Goal: Book appointment/travel/reservation

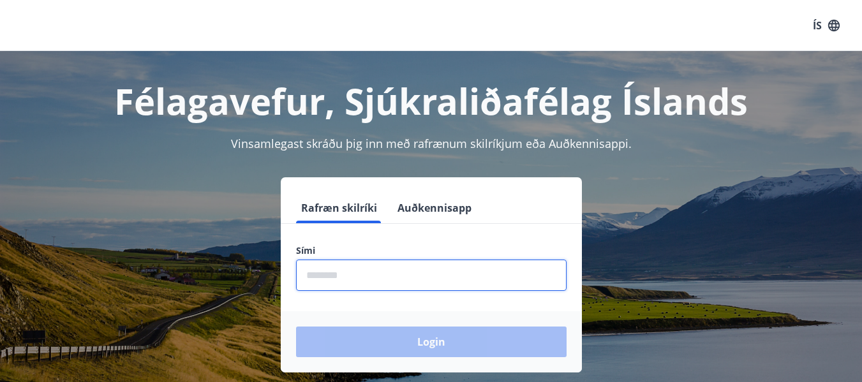
click at [365, 281] on input "phone" at bounding box center [431, 275] width 271 height 31
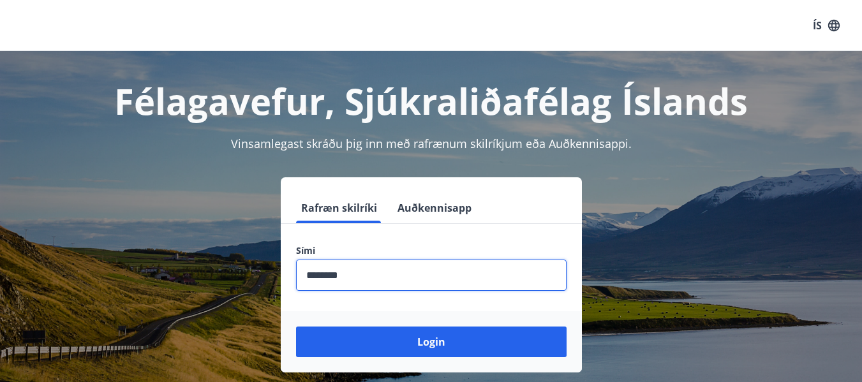
type input "********"
click at [296, 327] on button "Login" at bounding box center [431, 342] width 271 height 31
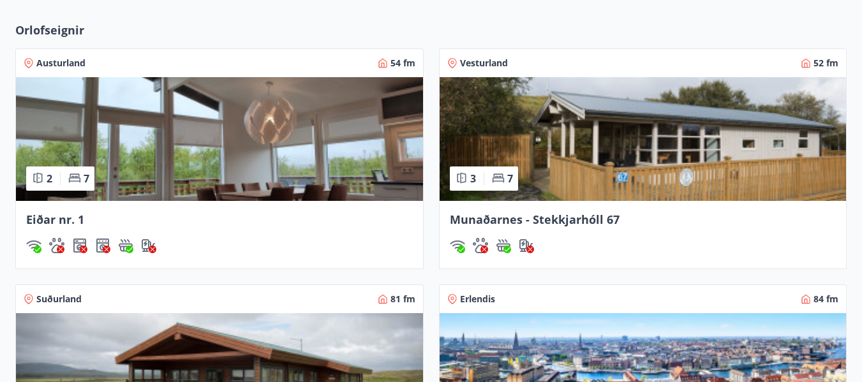
scroll to position [888, 0]
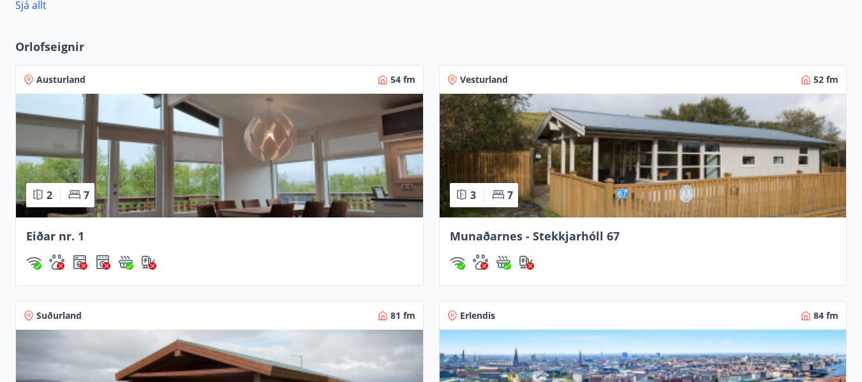
click at [61, 315] on span "Suðurland" at bounding box center [58, 315] width 45 height 13
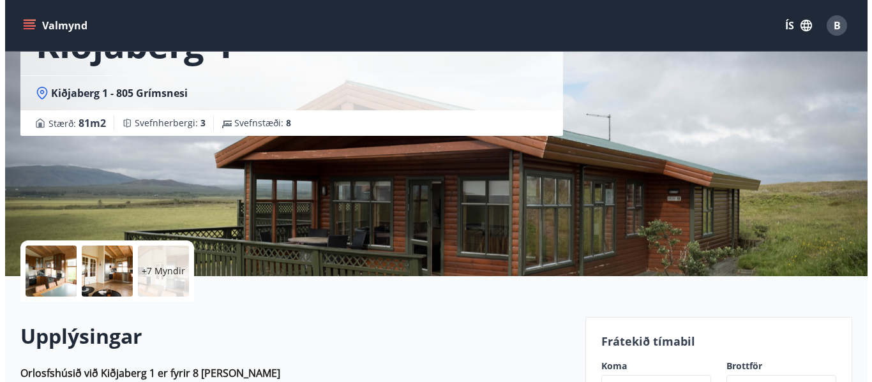
scroll to position [128, 0]
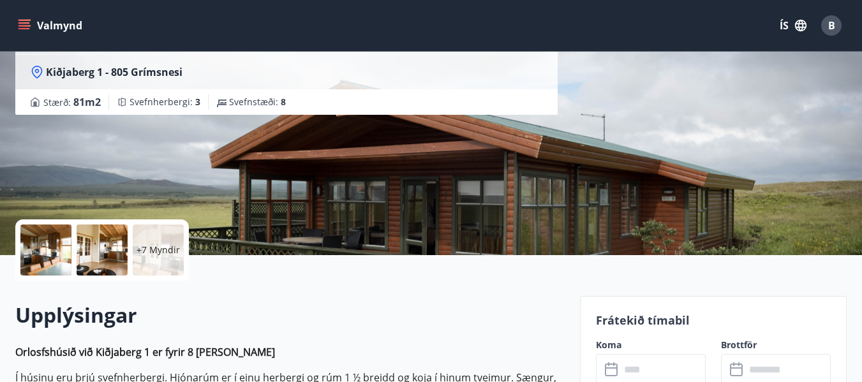
click at [158, 239] on div "+7 Myndir" at bounding box center [158, 250] width 51 height 51
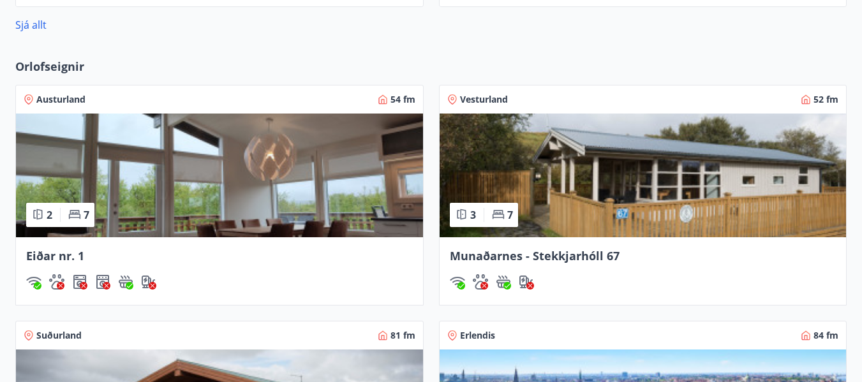
scroll to position [928, 0]
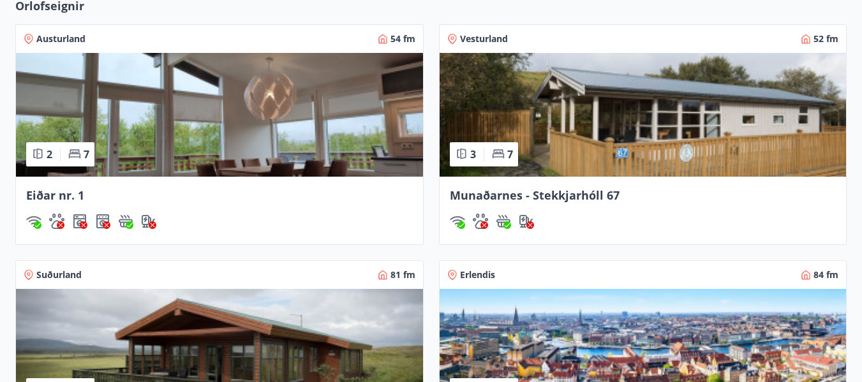
click at [57, 269] on span "Suðurland" at bounding box center [58, 275] width 45 height 13
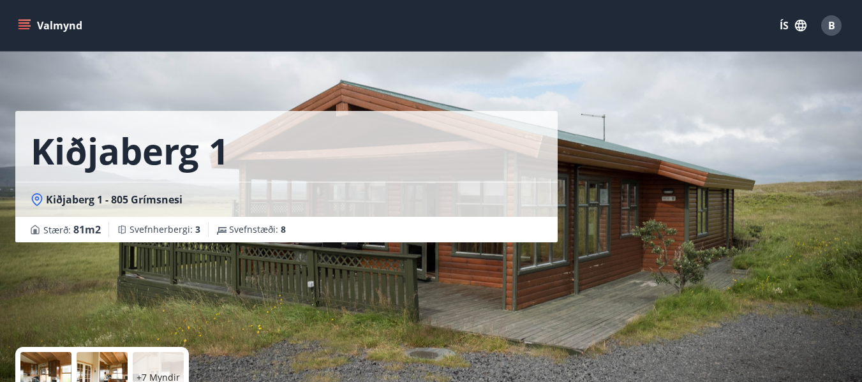
click at [26, 26] on icon "menu" at bounding box center [26, 25] width 14 height 1
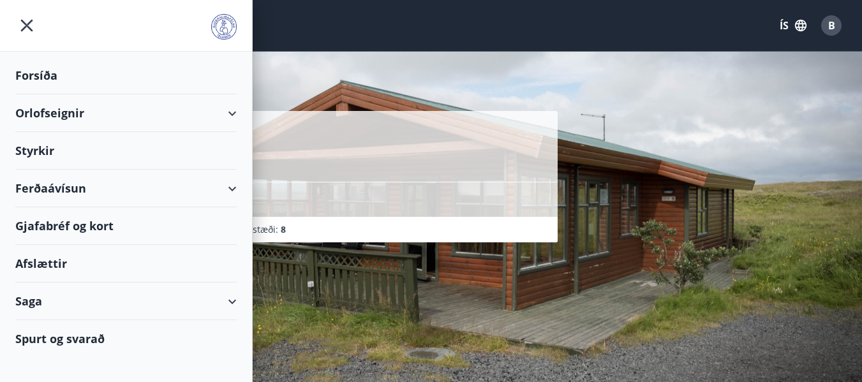
click at [228, 113] on div "Orlofseignir" at bounding box center [125, 113] width 221 height 38
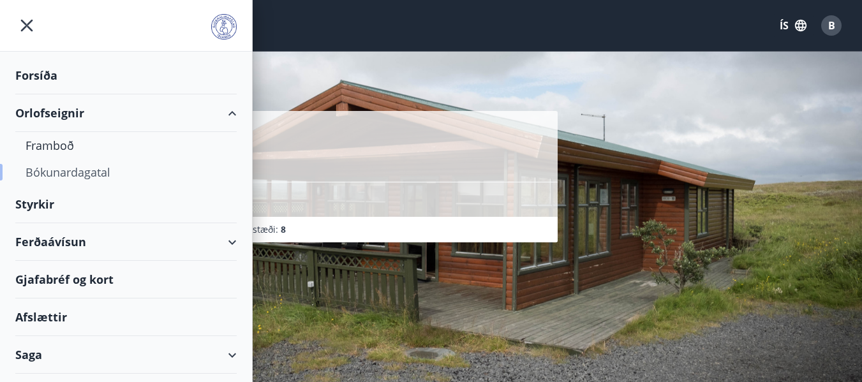
click at [93, 173] on div "Bókunardagatal" at bounding box center [126, 172] width 201 height 27
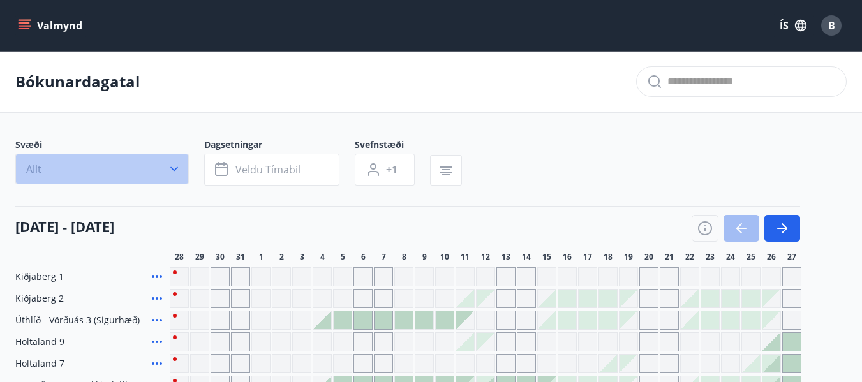
click at [174, 171] on icon "button" at bounding box center [174, 169] width 13 height 13
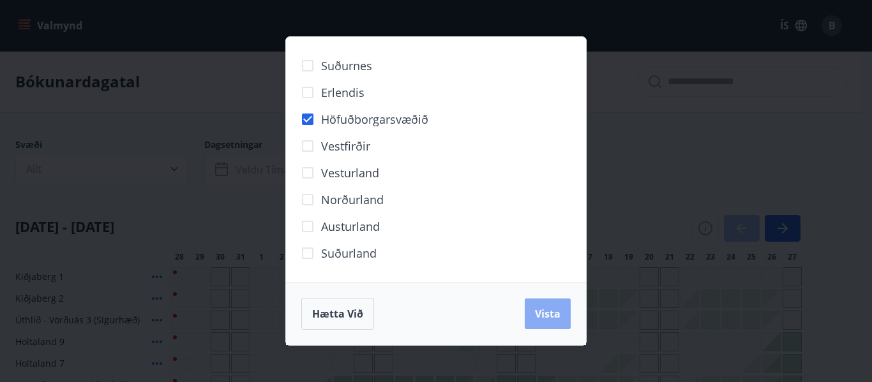
click at [559, 314] on span "Vista" at bounding box center [548, 314] width 26 height 14
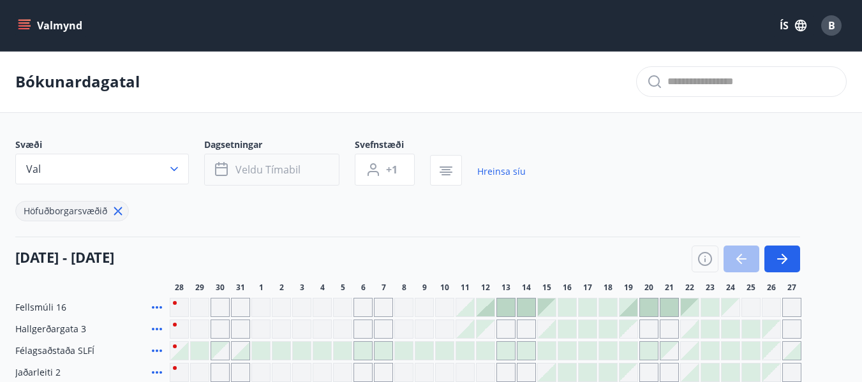
click at [217, 168] on icon "button" at bounding box center [221, 167] width 13 height 1
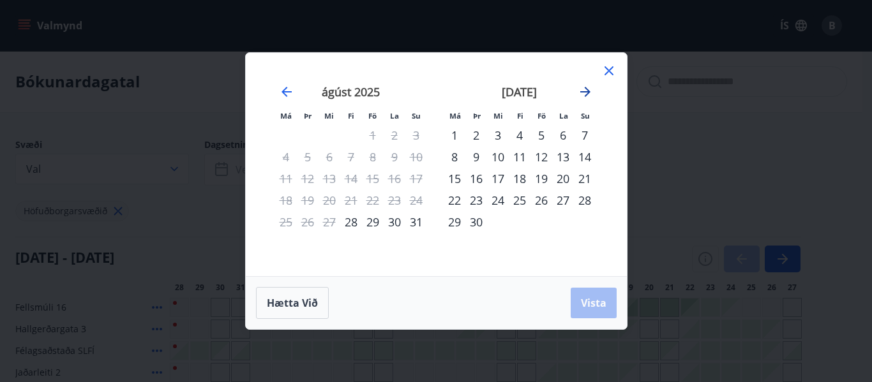
click at [588, 90] on icon "Move forward to switch to the next month." at bounding box center [585, 92] width 10 height 10
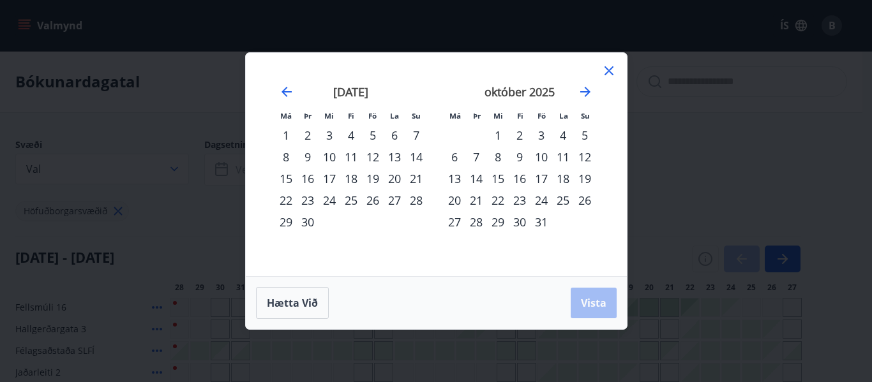
click at [586, 135] on div "5" at bounding box center [585, 135] width 22 height 22
click at [498, 156] on div "8" at bounding box center [498, 157] width 22 height 22
click at [588, 296] on span "Vista" at bounding box center [594, 303] width 26 height 14
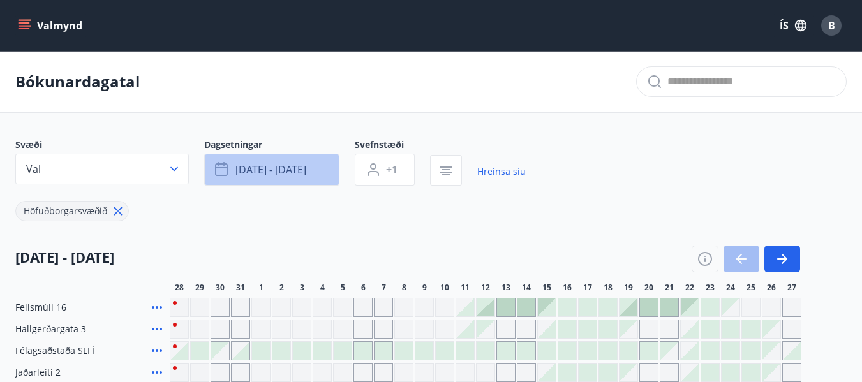
click at [274, 171] on span "okt 05 - okt 08" at bounding box center [270, 170] width 71 height 14
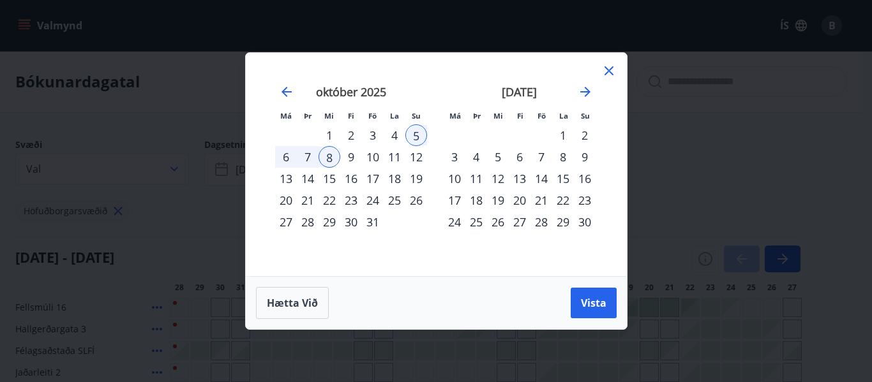
click at [350, 158] on div "9" at bounding box center [351, 157] width 22 height 22
click at [417, 132] on div "5" at bounding box center [416, 135] width 22 height 22
click at [353, 158] on div "9" at bounding box center [351, 157] width 22 height 22
click at [584, 304] on span "Vista" at bounding box center [594, 303] width 26 height 14
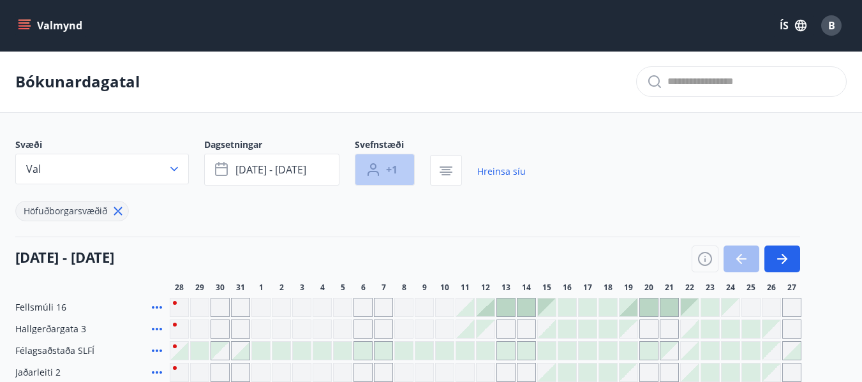
click at [400, 172] on button "+1" at bounding box center [385, 170] width 60 height 32
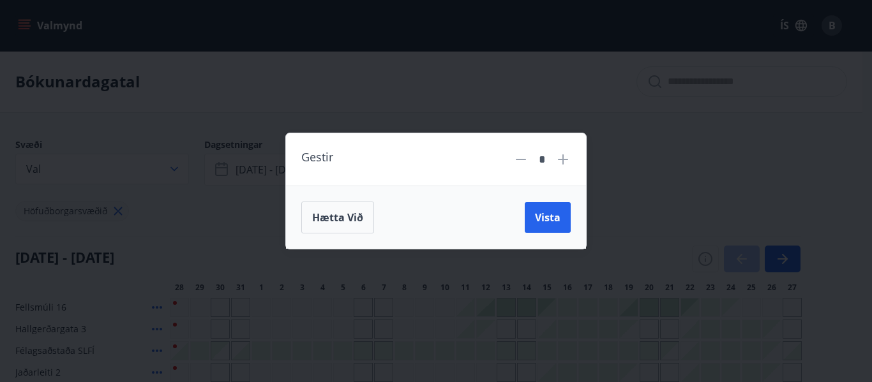
click at [564, 161] on icon at bounding box center [562, 159] width 15 height 15
type input "*"
click at [553, 214] on span "Vista" at bounding box center [548, 218] width 26 height 14
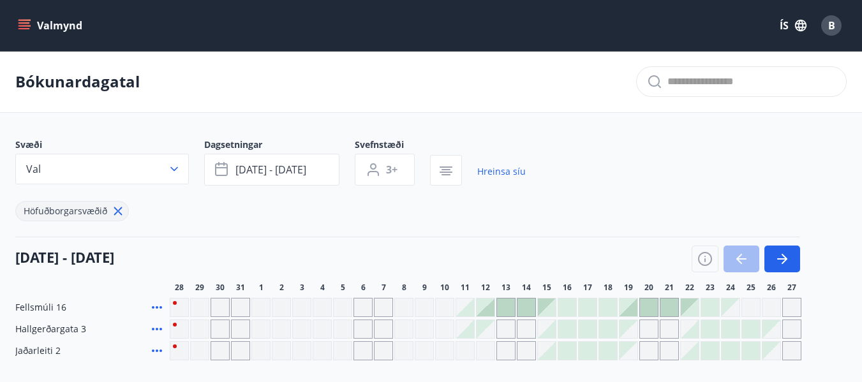
click at [355, 154] on button "3+" at bounding box center [385, 170] width 60 height 32
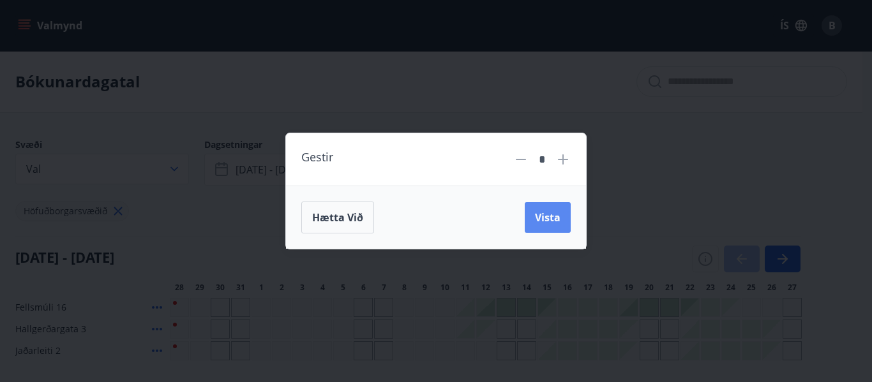
click at [560, 218] on span "Vista" at bounding box center [548, 218] width 26 height 14
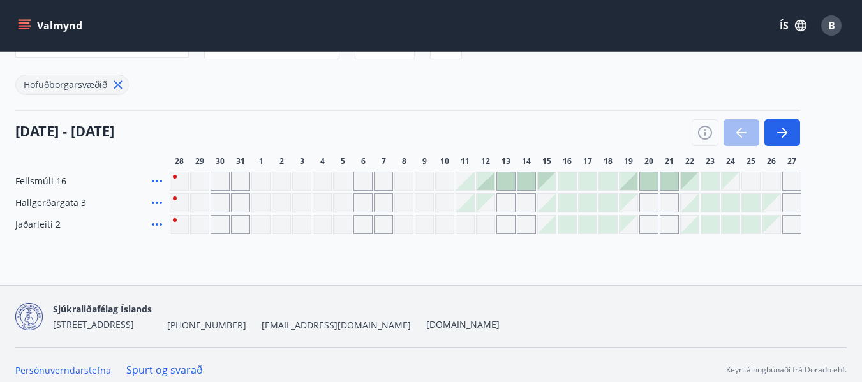
scroll to position [128, 0]
click at [780, 132] on icon "button" at bounding box center [782, 131] width 10 height 1
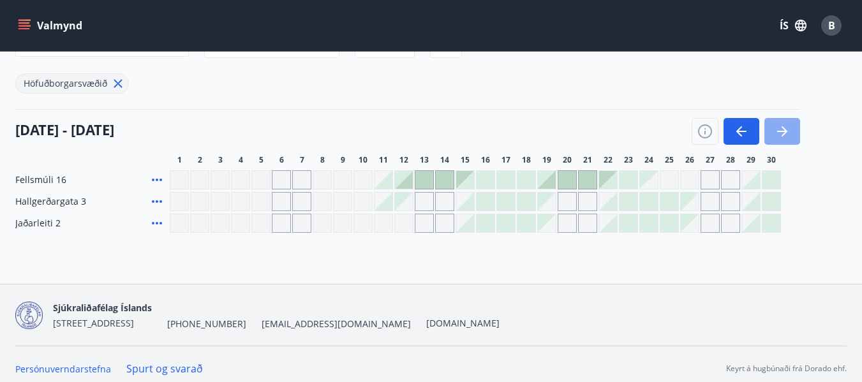
click at [780, 132] on icon "button" at bounding box center [782, 131] width 10 height 1
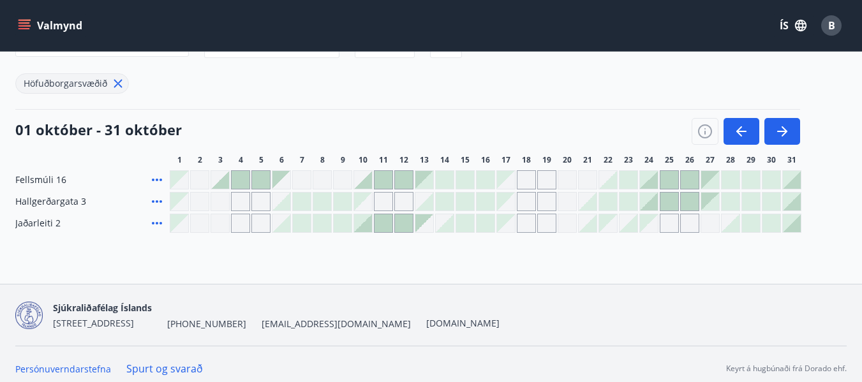
click at [157, 201] on icon at bounding box center [157, 201] width 10 height 3
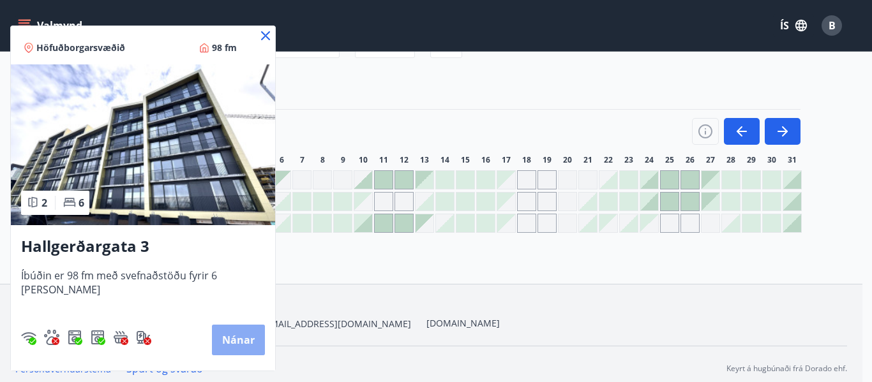
click at [218, 338] on button "Nánar" at bounding box center [238, 340] width 53 height 31
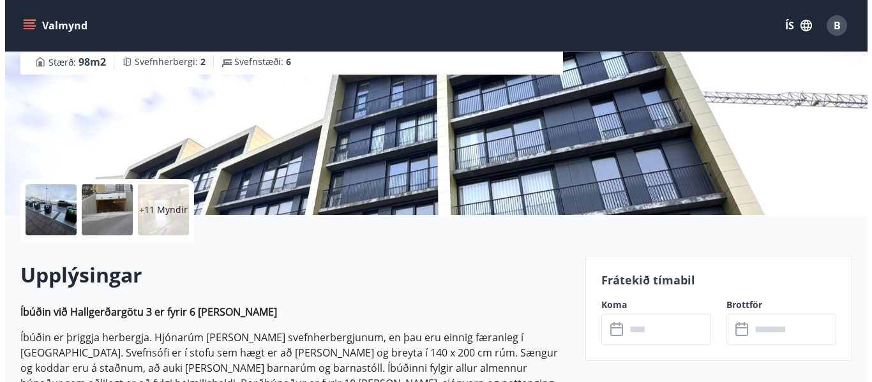
scroll to position [191, 0]
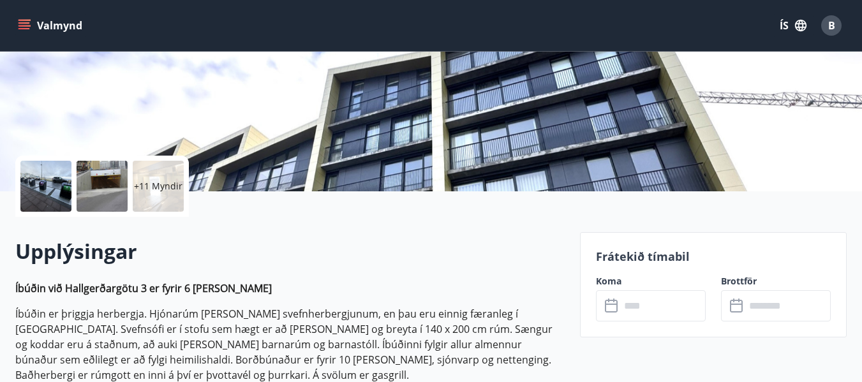
click at [43, 191] on div at bounding box center [45, 186] width 51 height 51
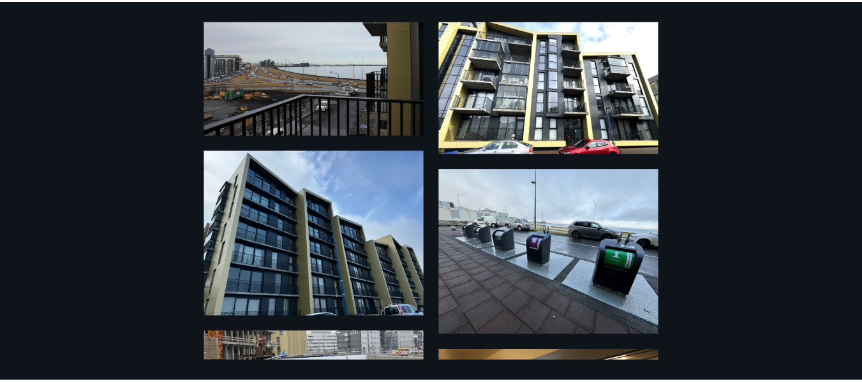
scroll to position [0, 0]
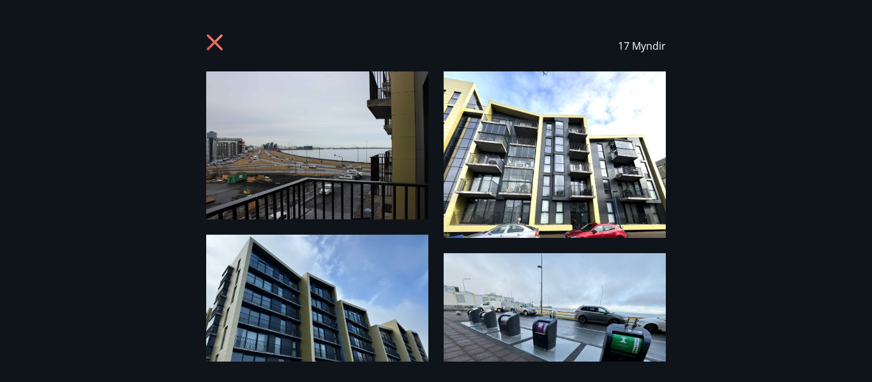
click at [222, 40] on icon at bounding box center [216, 44] width 20 height 20
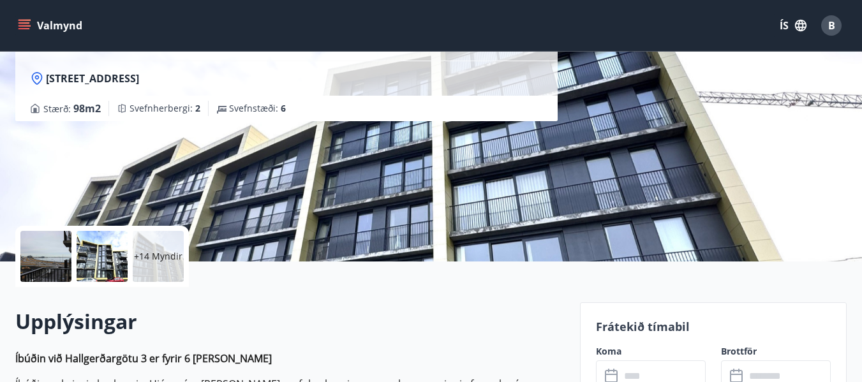
scroll to position [255, 0]
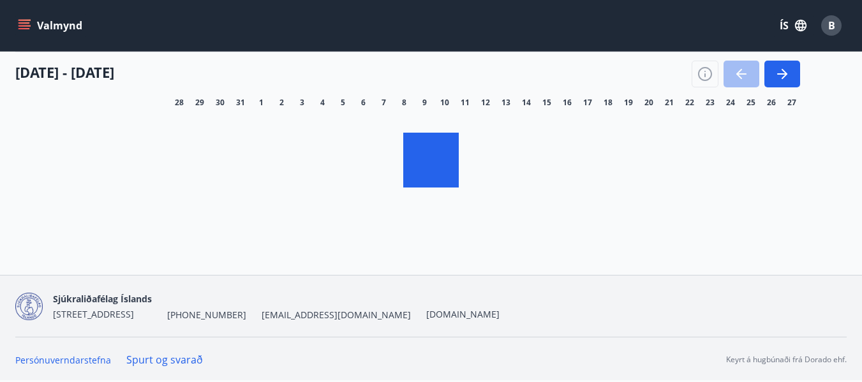
scroll to position [128, 0]
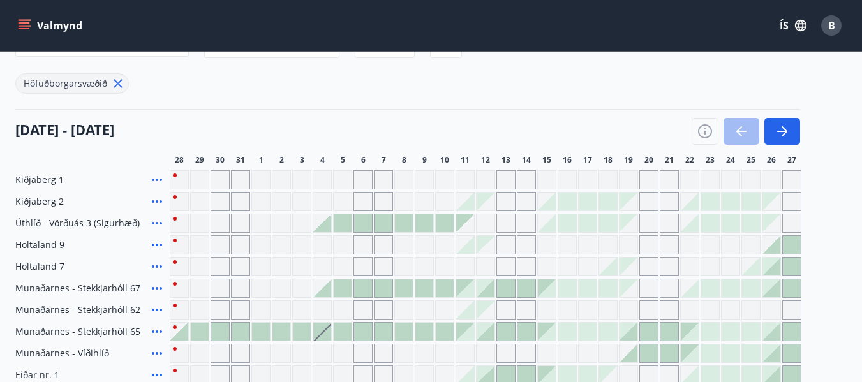
type input "*"
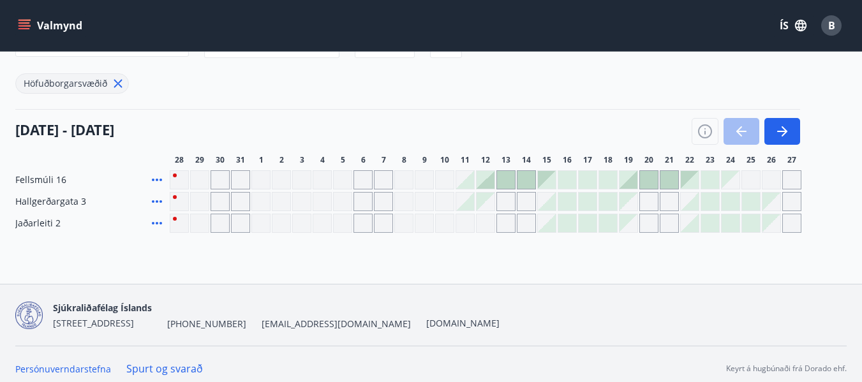
scroll to position [137, 0]
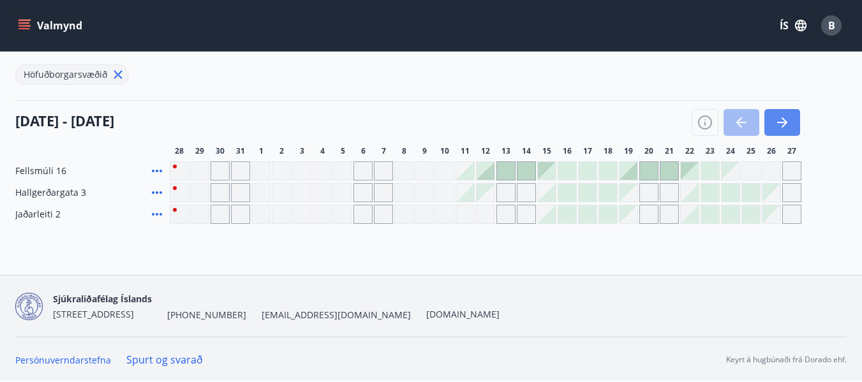
click at [779, 124] on icon "button" at bounding box center [782, 122] width 15 height 15
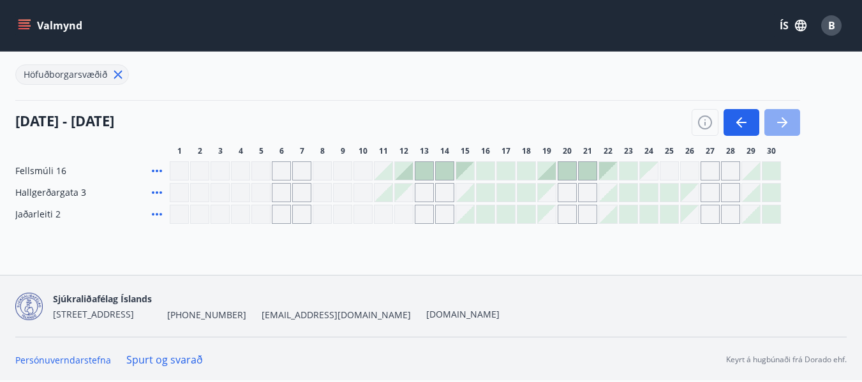
click at [778, 124] on icon "button" at bounding box center [782, 122] width 15 height 15
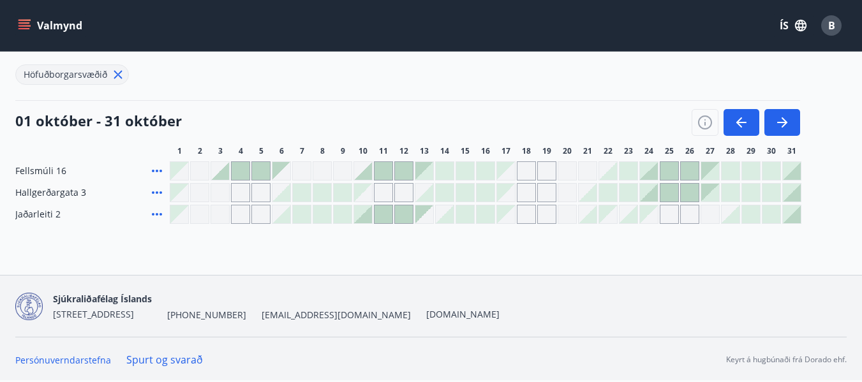
click at [159, 216] on icon at bounding box center [156, 214] width 15 height 15
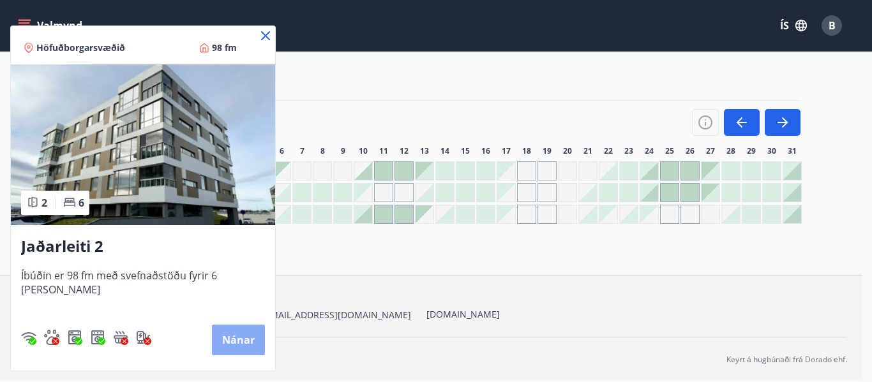
click at [225, 341] on button "Nánar" at bounding box center [238, 340] width 53 height 31
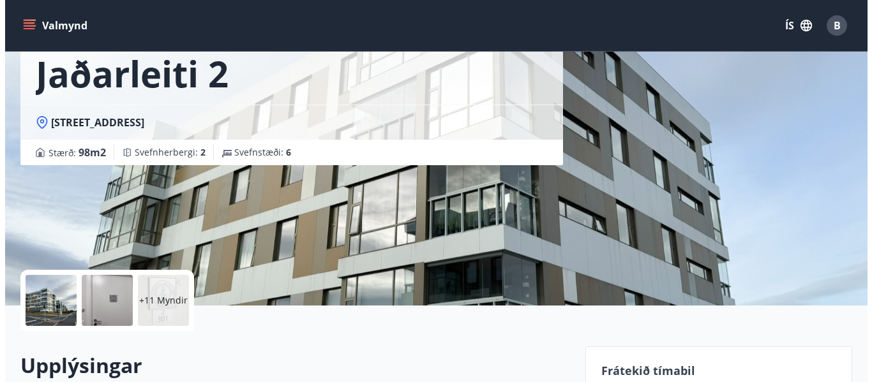
scroll to position [128, 0]
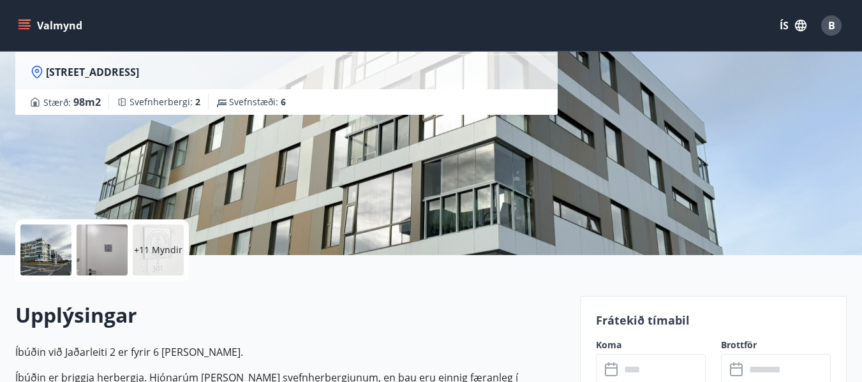
click at [145, 244] on p "+11 Myndir" at bounding box center [158, 250] width 48 height 13
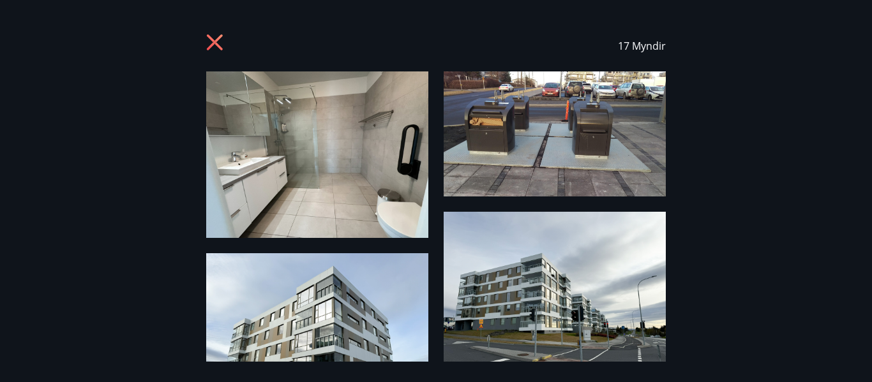
click at [374, 221] on img at bounding box center [317, 154] width 222 height 167
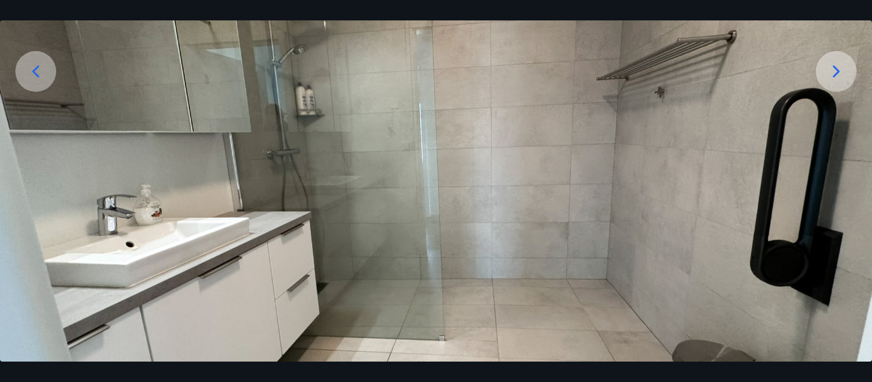
scroll to position [108, 0]
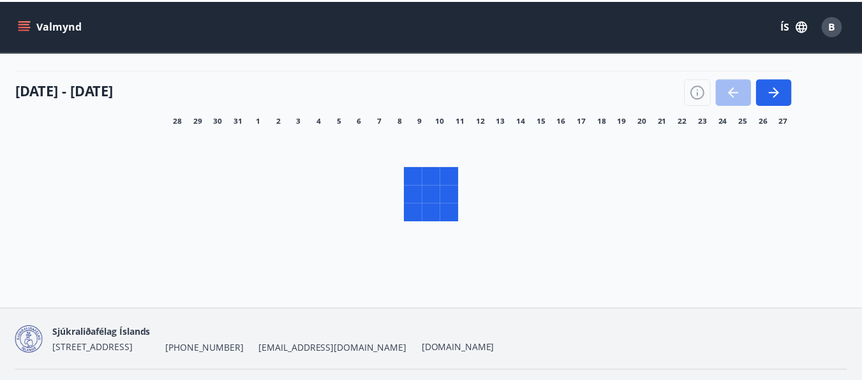
scroll to position [137, 0]
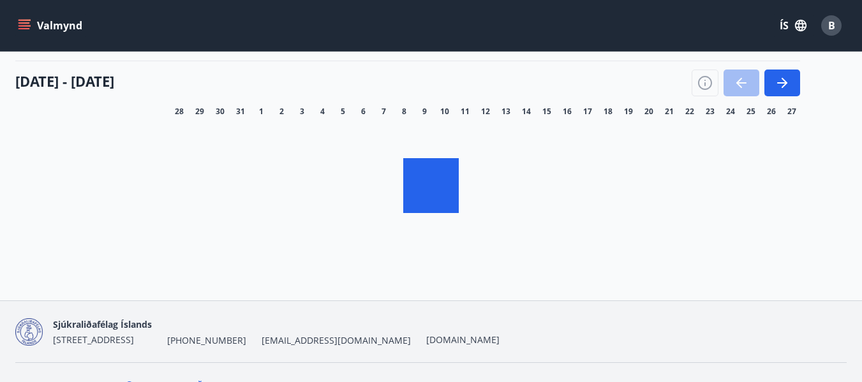
click at [787, 84] on div "Svæði Allt Dagsetningar Veldu tímabil Svefnstæði +1 28 ágúst - 27 september 28 …" at bounding box center [430, 121] width 831 height 257
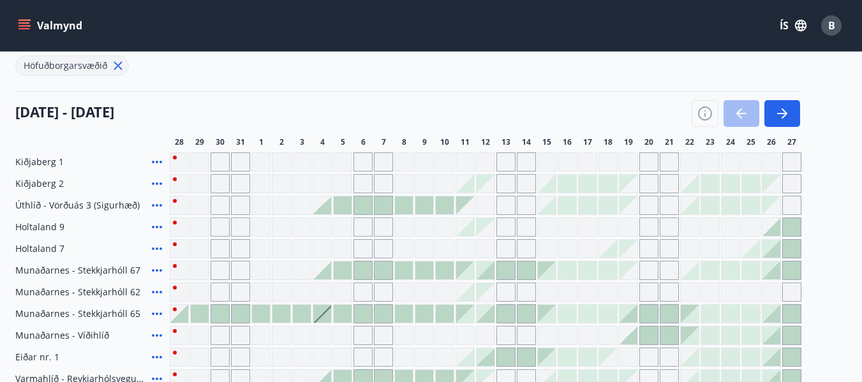
type input "*"
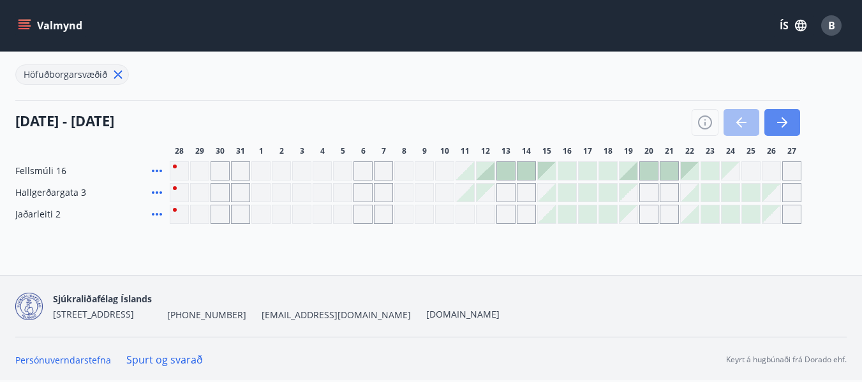
click at [777, 121] on icon "button" at bounding box center [782, 122] width 15 height 15
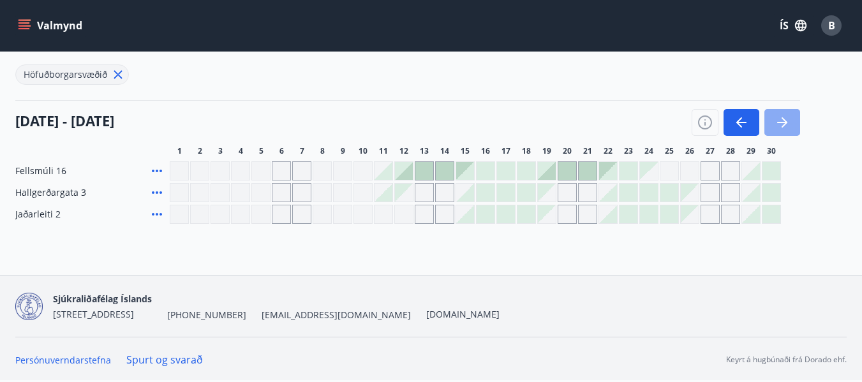
click at [777, 121] on icon "button" at bounding box center [782, 122] width 15 height 15
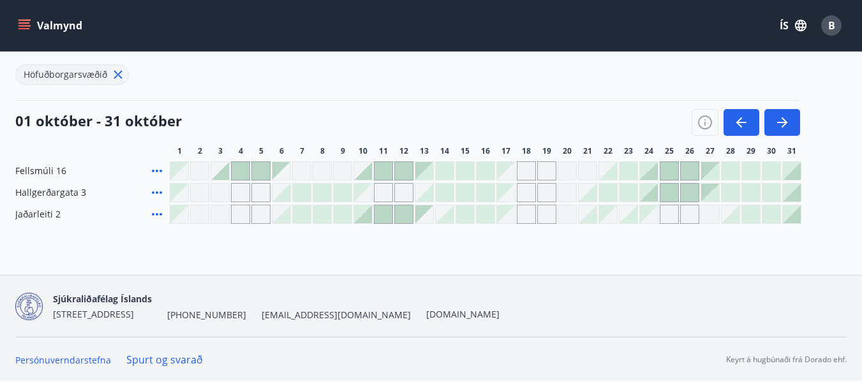
click at [156, 215] on icon at bounding box center [157, 214] width 10 height 3
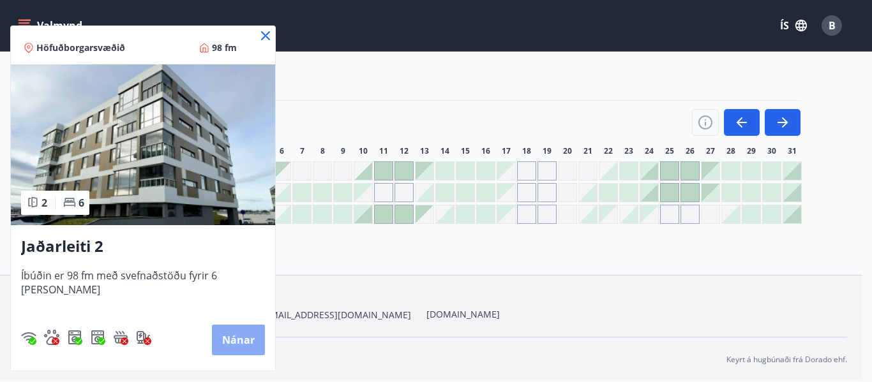
click at [219, 337] on button "Nánar" at bounding box center [238, 340] width 53 height 31
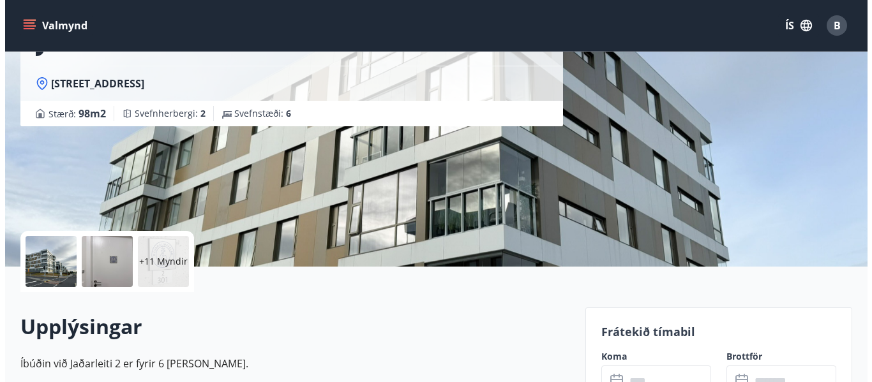
scroll to position [128, 0]
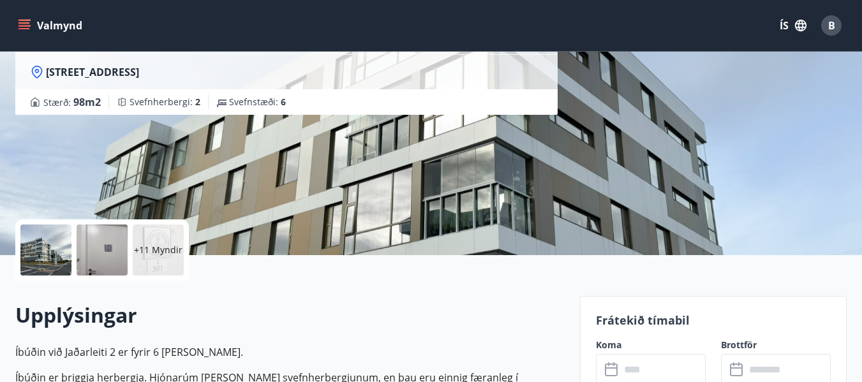
click at [61, 255] on div at bounding box center [45, 250] width 51 height 51
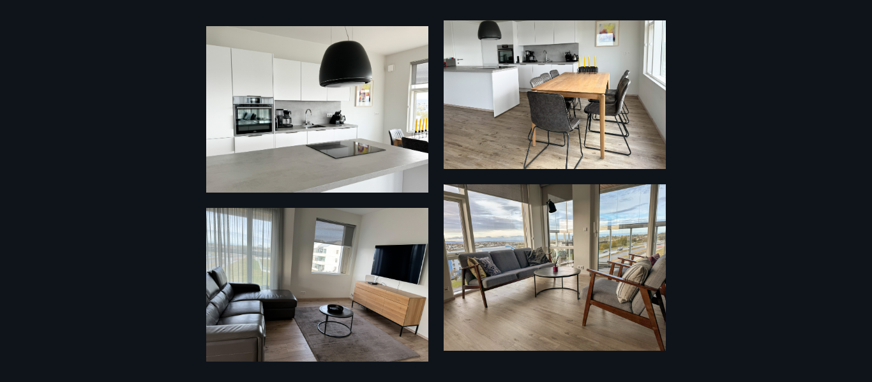
scroll to position [952, 0]
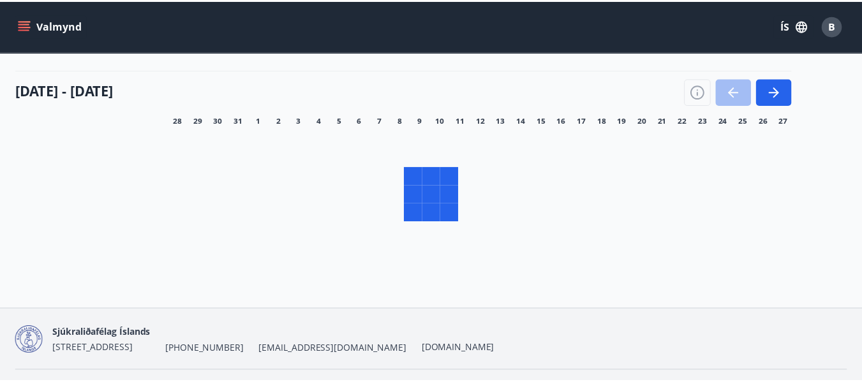
scroll to position [137, 0]
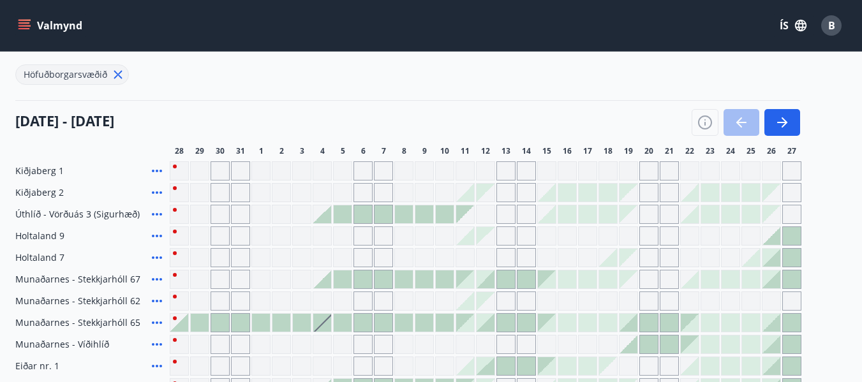
type input "*"
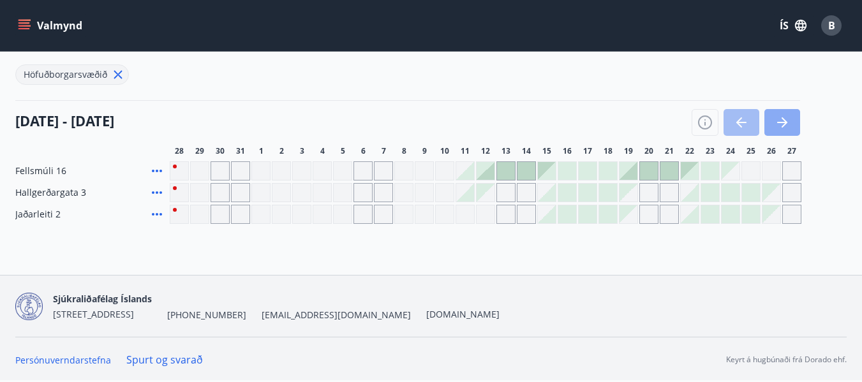
click at [772, 128] on button "button" at bounding box center [782, 122] width 36 height 27
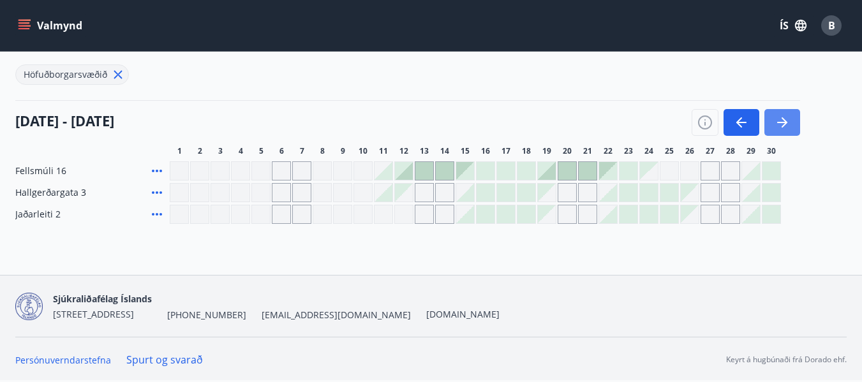
click at [772, 128] on button "button" at bounding box center [782, 122] width 36 height 27
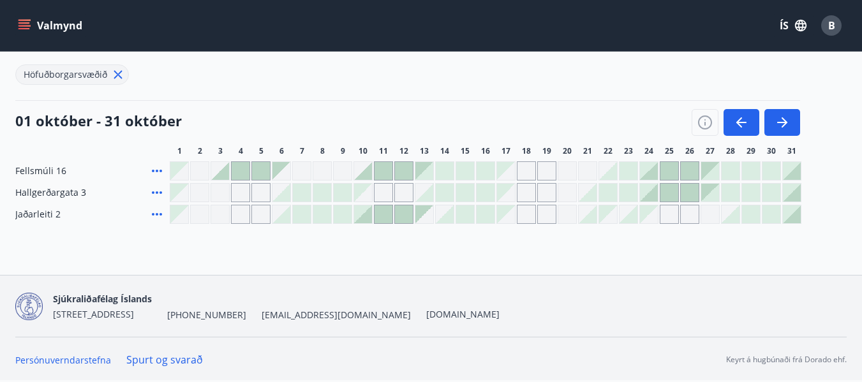
click at [153, 194] on icon at bounding box center [157, 192] width 10 height 3
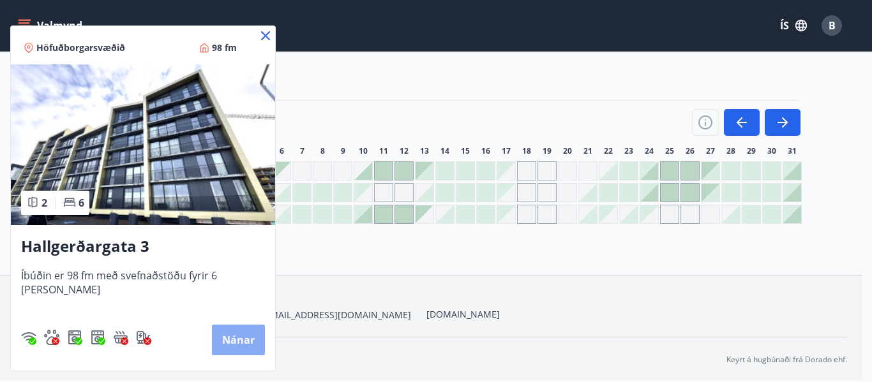
click at [234, 340] on button "Nánar" at bounding box center [238, 340] width 53 height 31
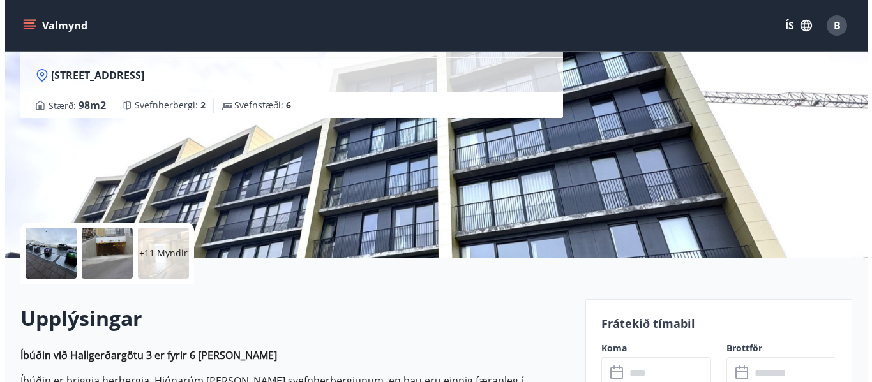
scroll to position [128, 0]
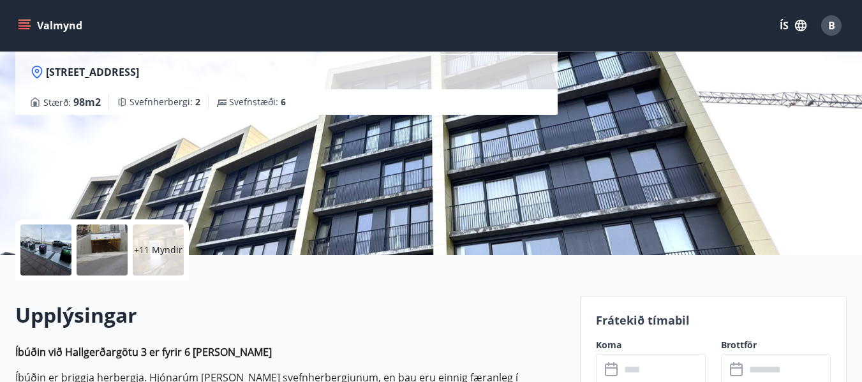
click at [151, 253] on p "+11 Myndir" at bounding box center [158, 250] width 48 height 13
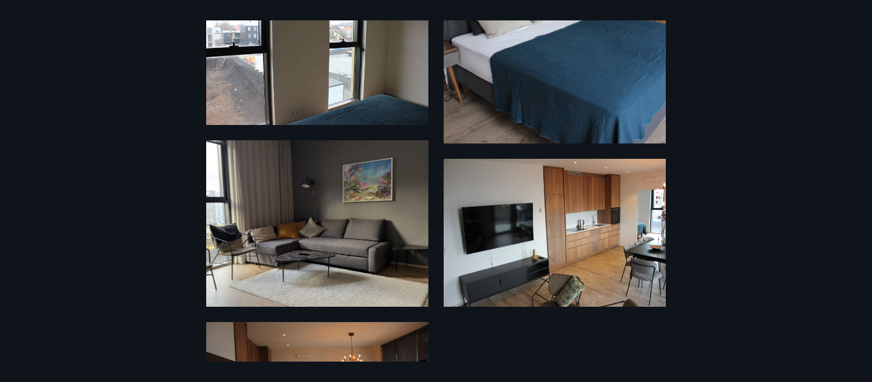
scroll to position [1448, 0]
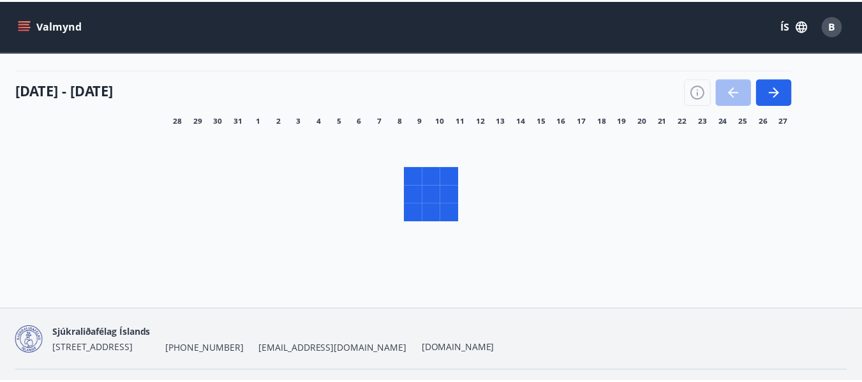
scroll to position [137, 0]
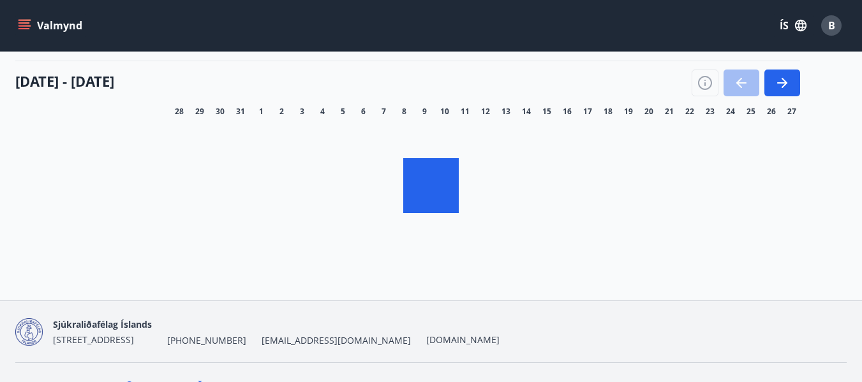
click at [40, 34] on button "Valmynd" at bounding box center [51, 25] width 72 height 23
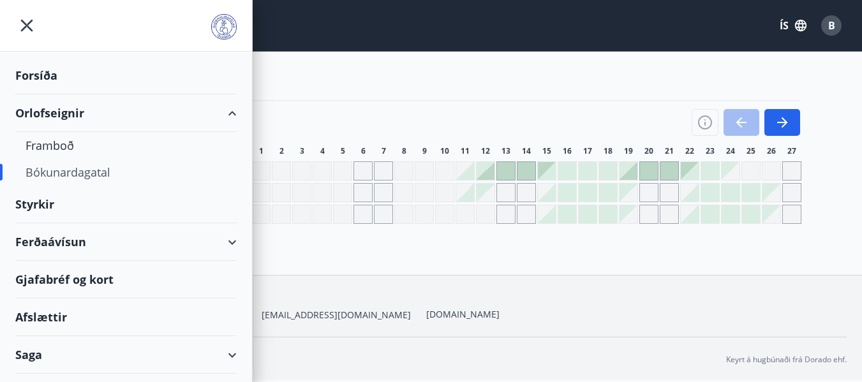
click at [46, 355] on div "Saga" at bounding box center [125, 355] width 221 height 38
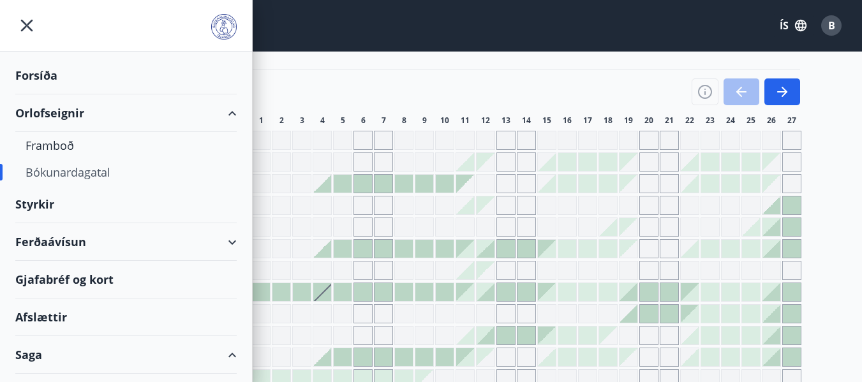
type input "*"
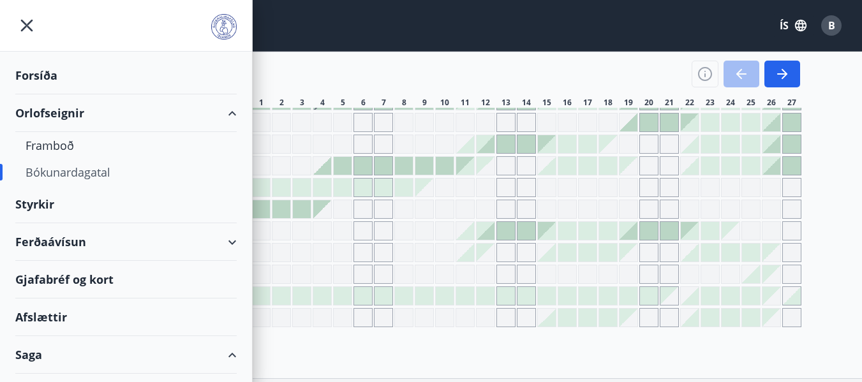
click at [221, 353] on div "Saga" at bounding box center [125, 355] width 221 height 38
click at [19, 336] on div "Saga" at bounding box center [125, 355] width 221 height 38
click at [31, 26] on icon "menu" at bounding box center [26, 25] width 23 height 23
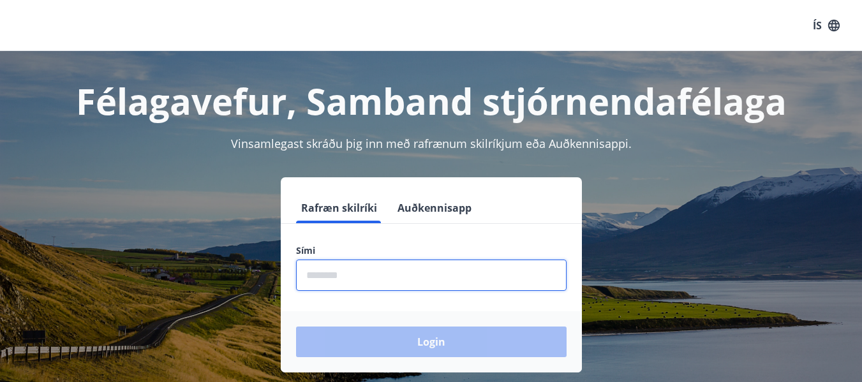
click at [424, 278] on input "phone" at bounding box center [431, 275] width 271 height 31
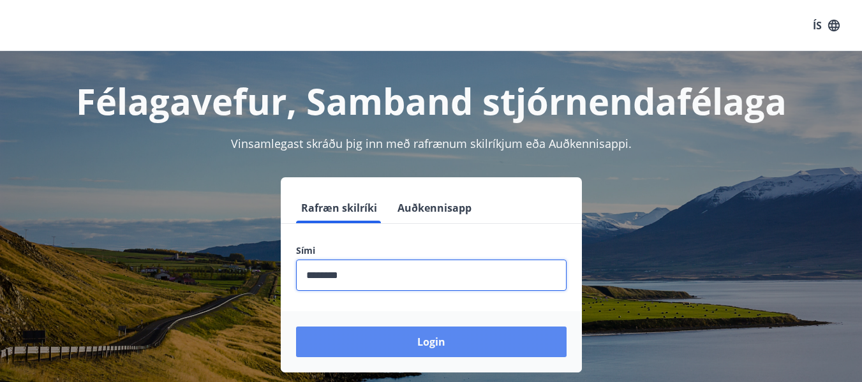
type input "********"
click at [424, 339] on button "Login" at bounding box center [431, 342] width 271 height 31
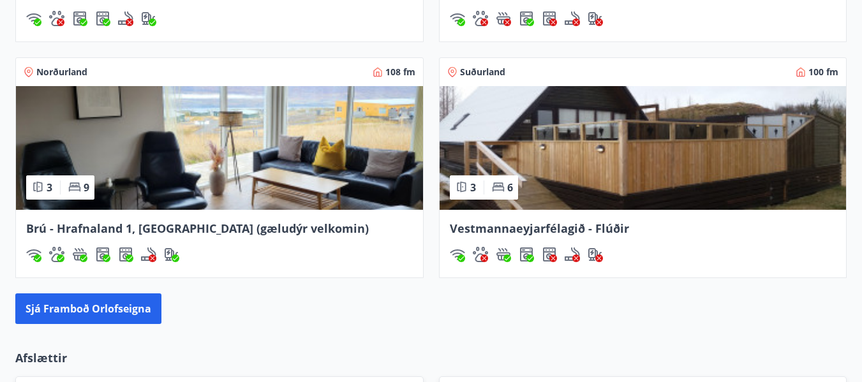
scroll to position [1212, 0]
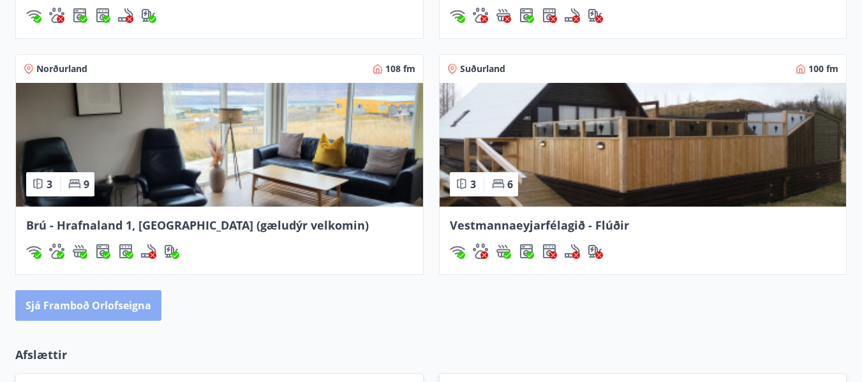
click at [98, 310] on button "Sjá framboð orlofseigna" at bounding box center [88, 305] width 146 height 31
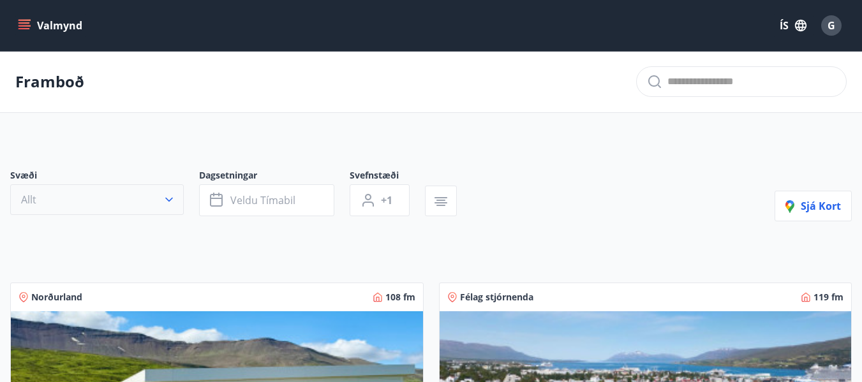
click at [170, 201] on icon "button" at bounding box center [169, 199] width 13 height 13
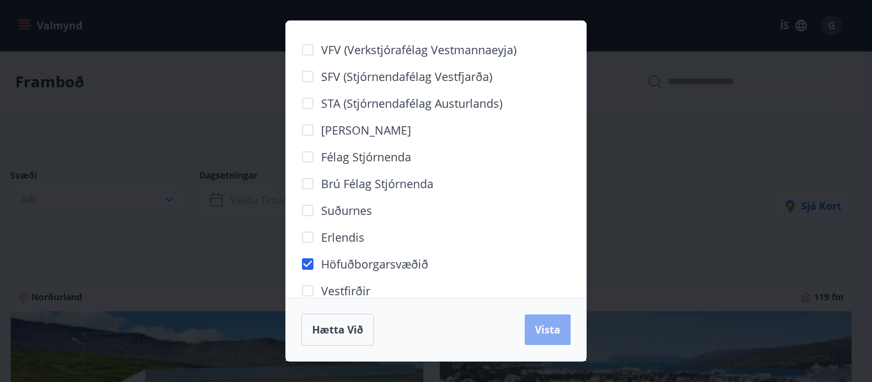
click at [533, 327] on button "Vista" at bounding box center [547, 330] width 46 height 31
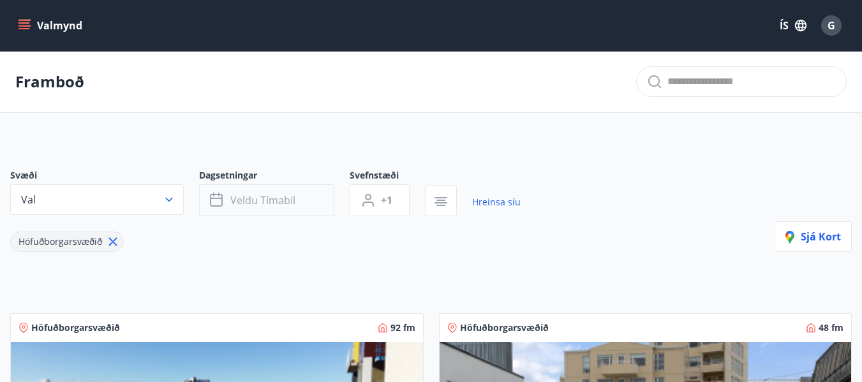
click at [247, 205] on span "Veldu tímabil" at bounding box center [262, 200] width 65 height 14
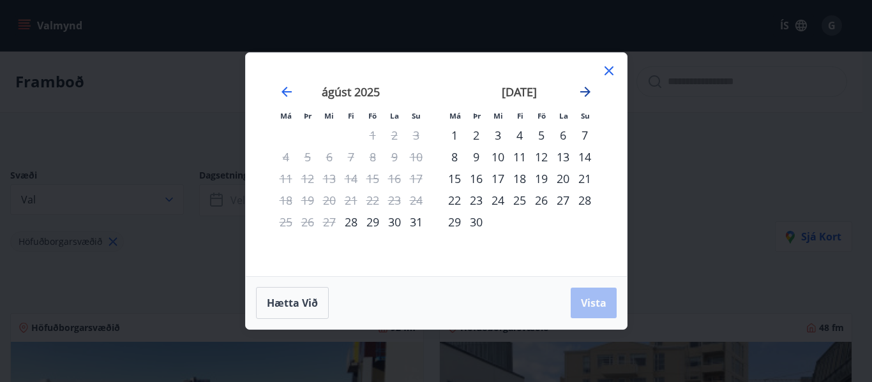
click at [583, 93] on icon "Move forward to switch to the next month." at bounding box center [585, 92] width 10 height 10
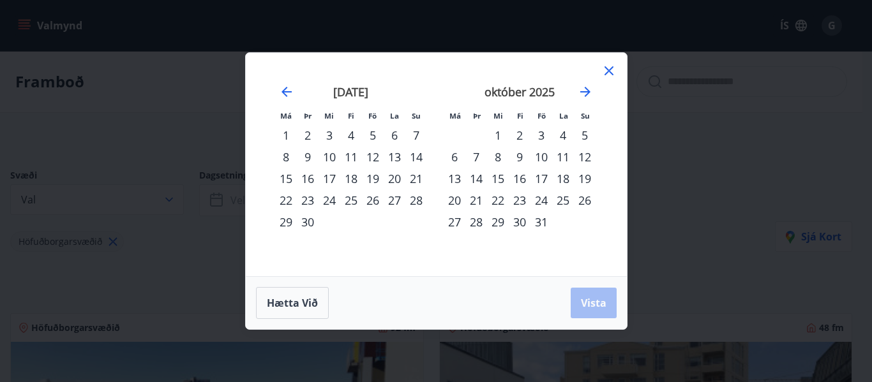
click at [588, 133] on div "5" at bounding box center [585, 135] width 22 height 22
click at [553, 137] on div "4" at bounding box center [563, 135] width 22 height 22
click at [590, 135] on div "5" at bounding box center [585, 135] width 22 height 22
click at [558, 138] on div "4" at bounding box center [563, 135] width 22 height 22
click at [586, 138] on div "5" at bounding box center [585, 135] width 22 height 22
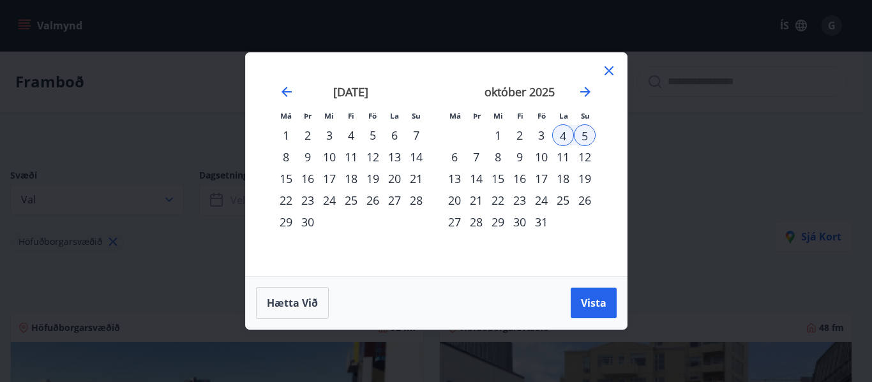
click at [375, 156] on div "12" at bounding box center [373, 157] width 22 height 22
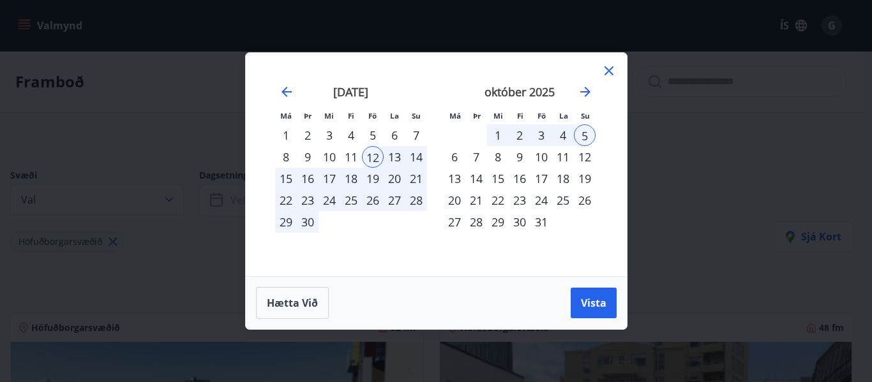
click at [613, 73] on icon at bounding box center [608, 70] width 15 height 15
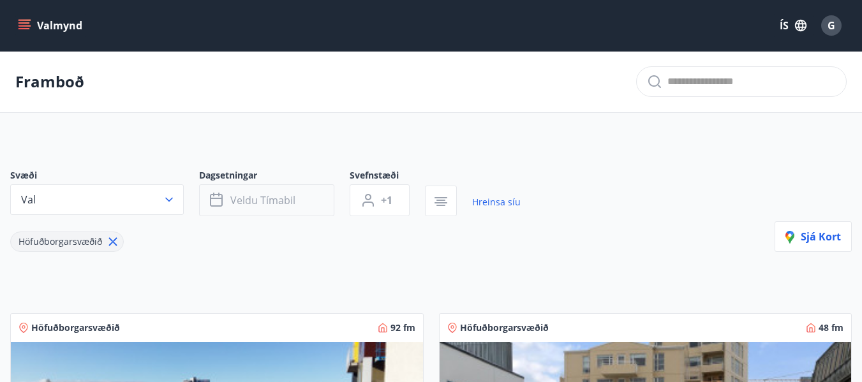
click at [282, 200] on span "Veldu tímabil" at bounding box center [262, 200] width 65 height 14
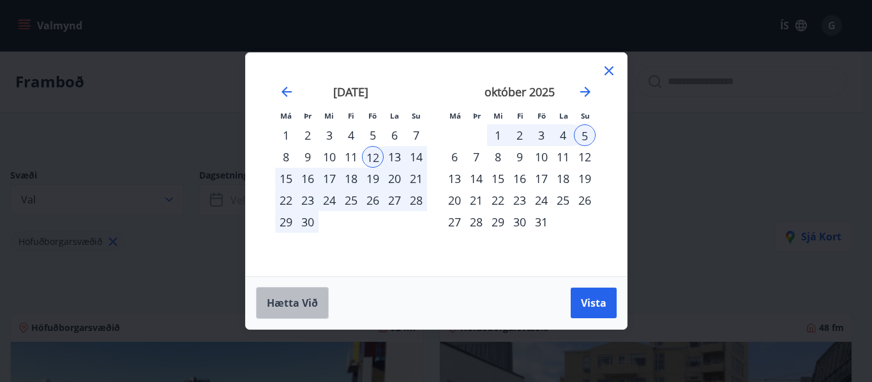
click at [322, 306] on button "Hætta við" at bounding box center [292, 303] width 73 height 32
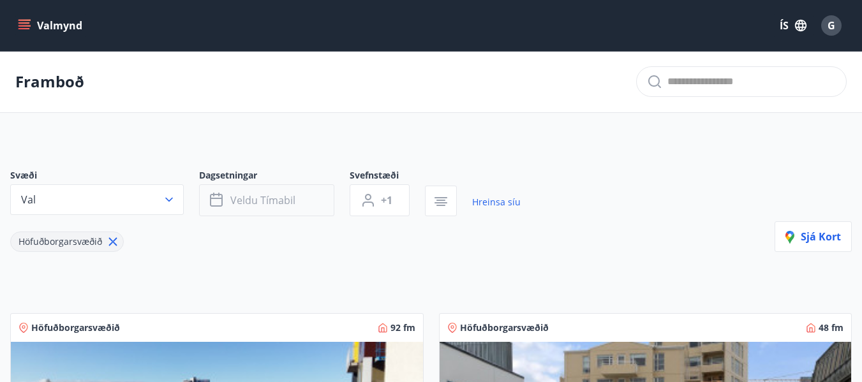
click at [261, 198] on span "Veldu tímabil" at bounding box center [262, 200] width 65 height 14
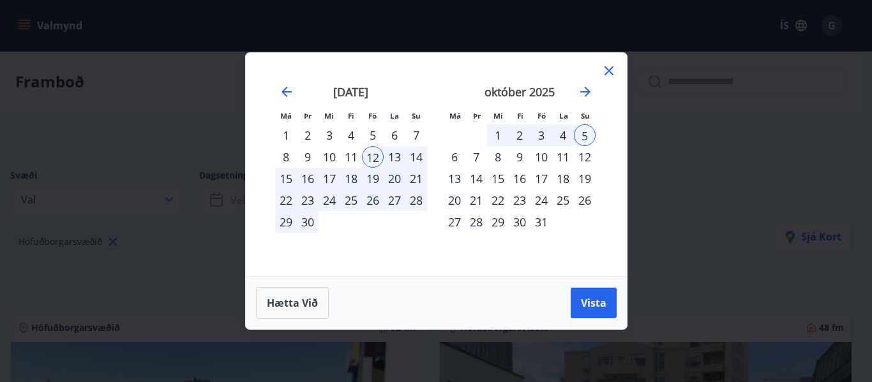
click at [583, 133] on div "5" at bounding box center [585, 135] width 22 height 22
click at [514, 154] on div "9" at bounding box center [520, 157] width 22 height 22
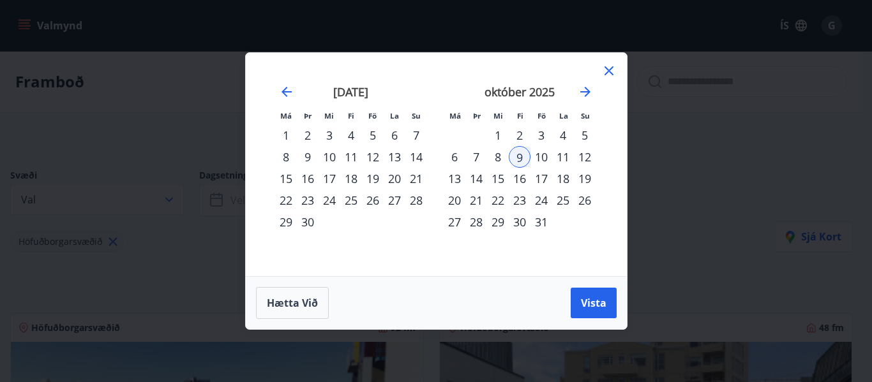
click at [584, 132] on div "5" at bounding box center [585, 135] width 22 height 22
click at [514, 154] on div "9" at bounding box center [520, 157] width 22 height 22
click at [597, 304] on span "Vista" at bounding box center [594, 303] width 26 height 14
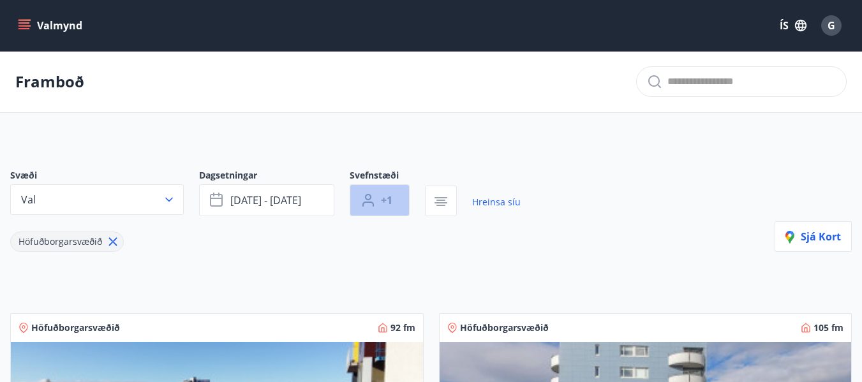
click at [390, 205] on span "+1" at bounding box center [386, 200] width 11 height 14
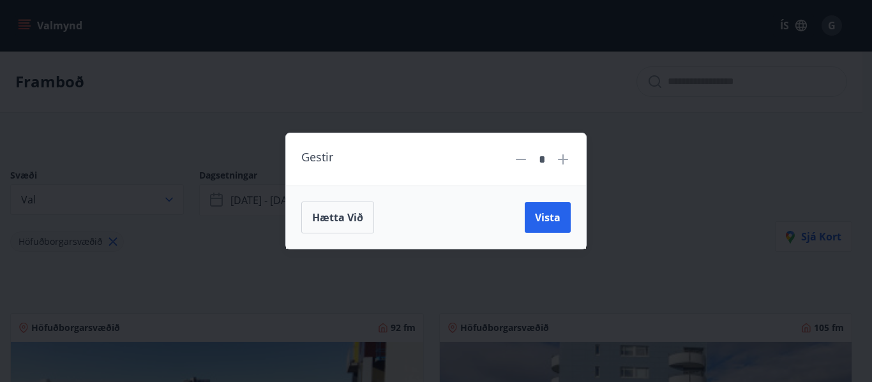
click at [565, 160] on icon at bounding box center [563, 159] width 10 height 10
type input "*"
click at [549, 228] on button "Vista" at bounding box center [547, 217] width 46 height 31
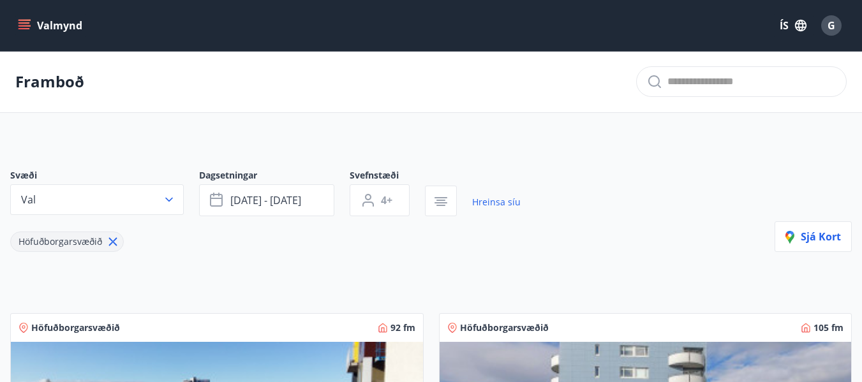
click at [350, 184] on button "4+" at bounding box center [380, 200] width 60 height 32
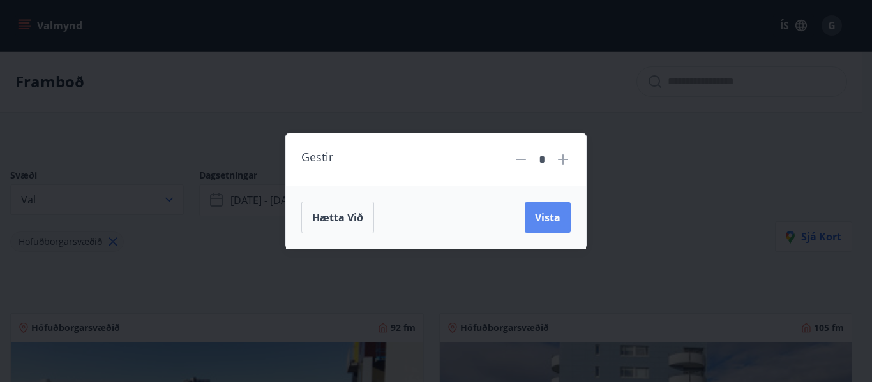
click at [546, 214] on span "Vista" at bounding box center [548, 218] width 26 height 14
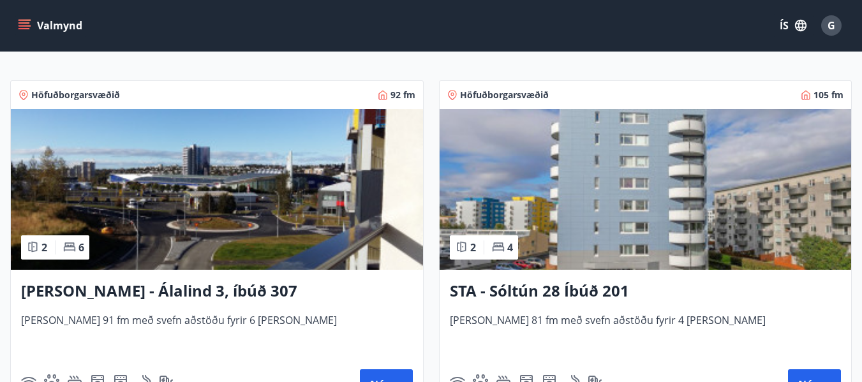
scroll to position [255, 0]
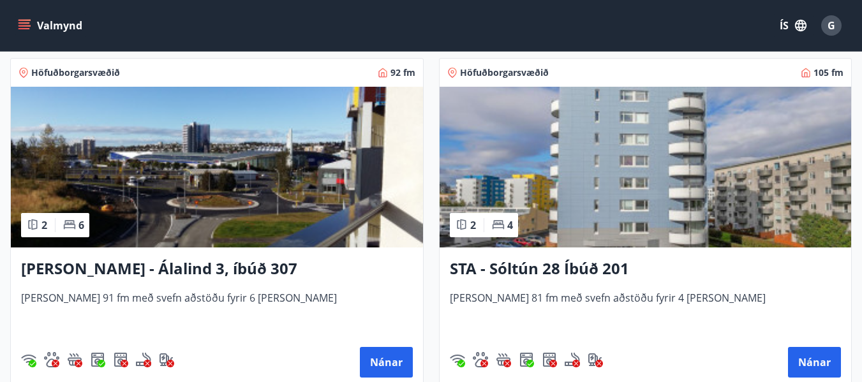
click at [177, 151] on img at bounding box center [217, 167] width 412 height 161
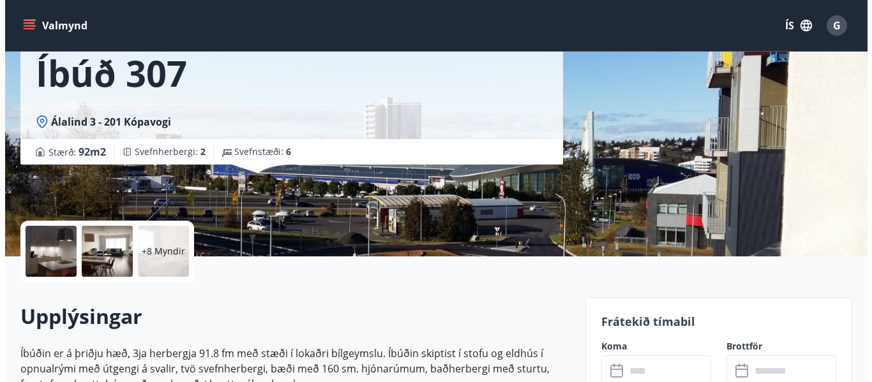
scroll to position [128, 0]
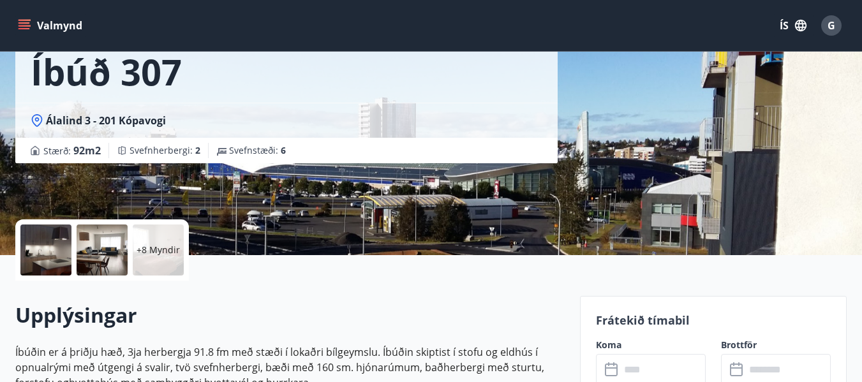
click at [147, 248] on p "+8 Myndir" at bounding box center [158, 250] width 43 height 13
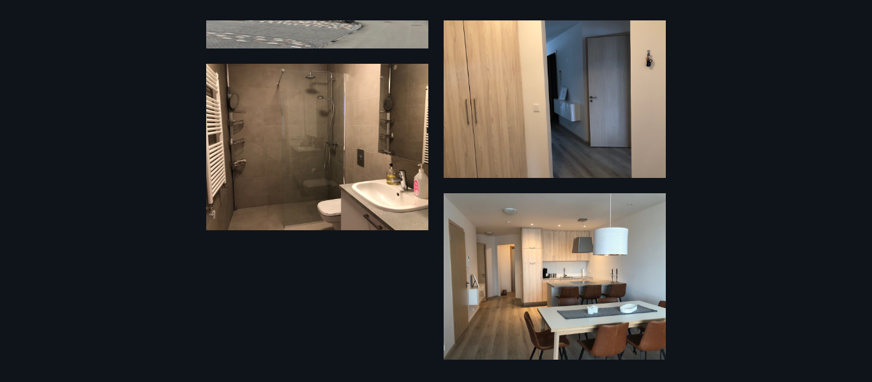
scroll to position [1018, 0]
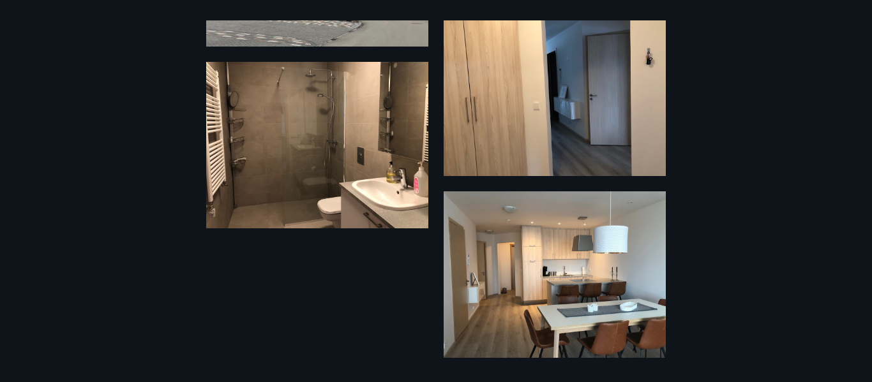
click at [323, 193] on img at bounding box center [317, 145] width 222 height 167
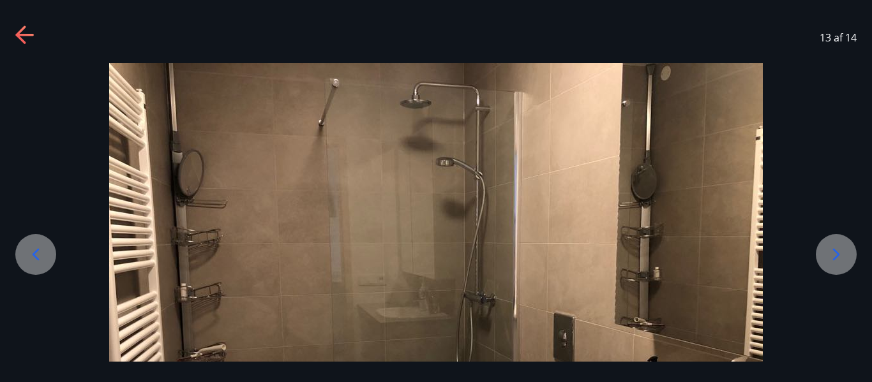
scroll to position [0, 0]
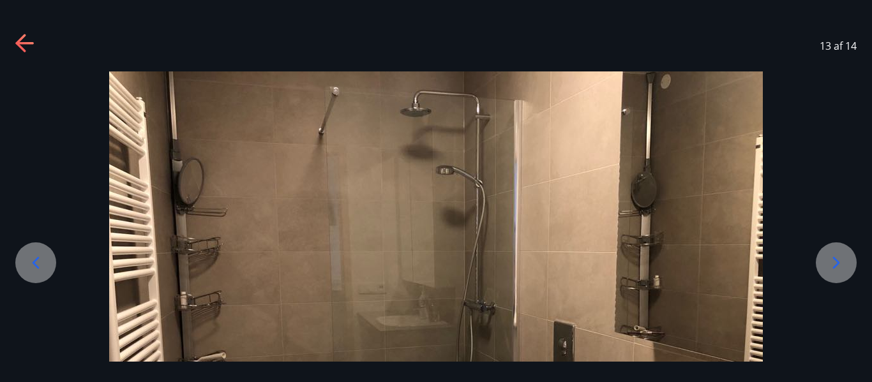
click at [27, 45] on icon at bounding box center [25, 44] width 20 height 20
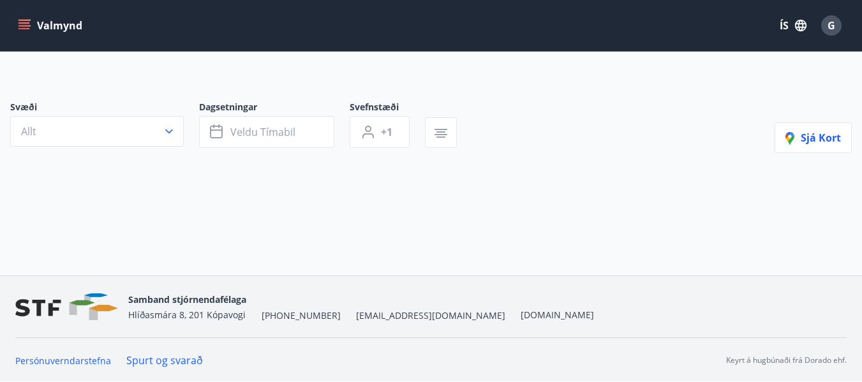
scroll to position [60, 0]
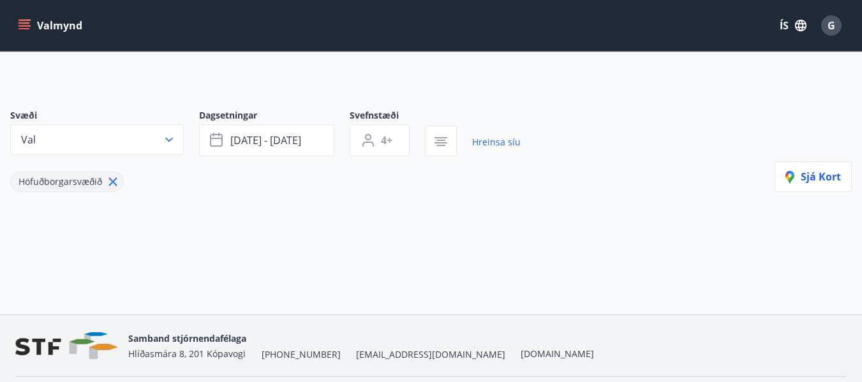
type input "*"
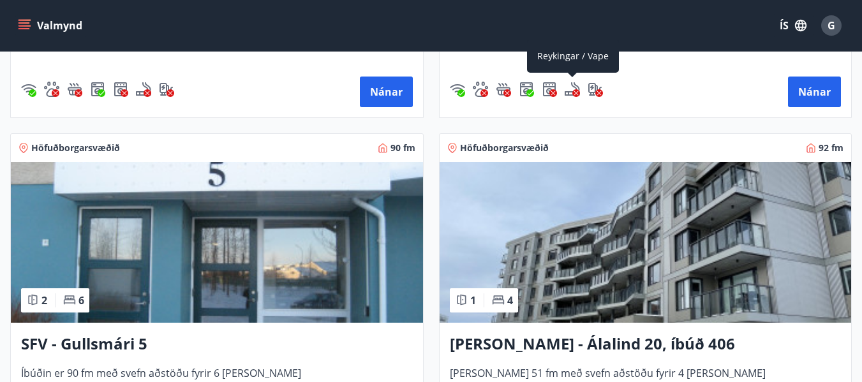
scroll to position [894, 0]
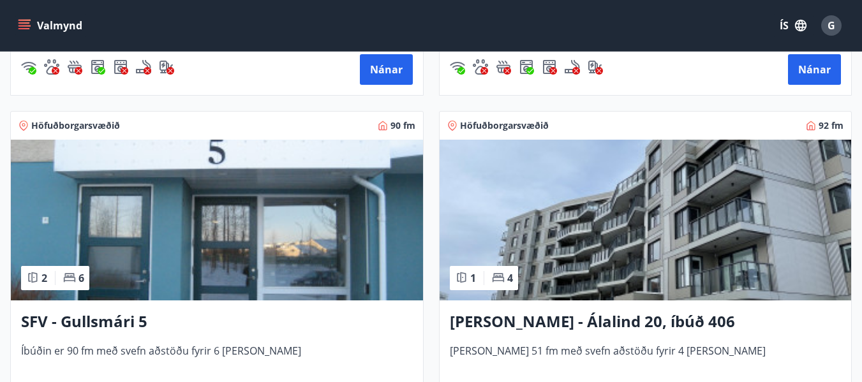
click at [313, 225] on img at bounding box center [217, 220] width 412 height 161
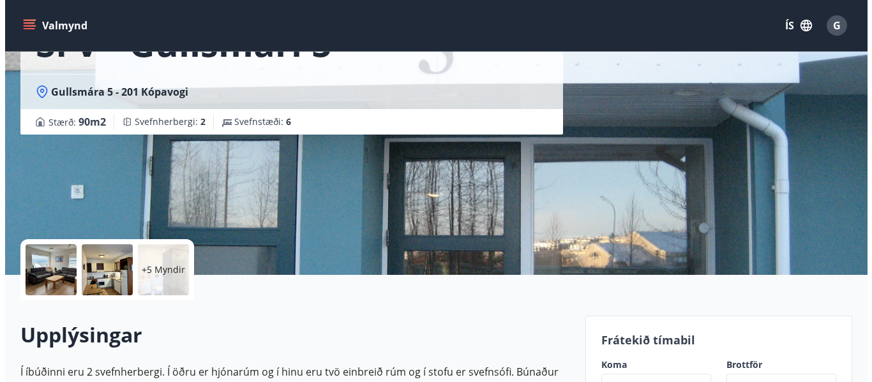
scroll to position [128, 0]
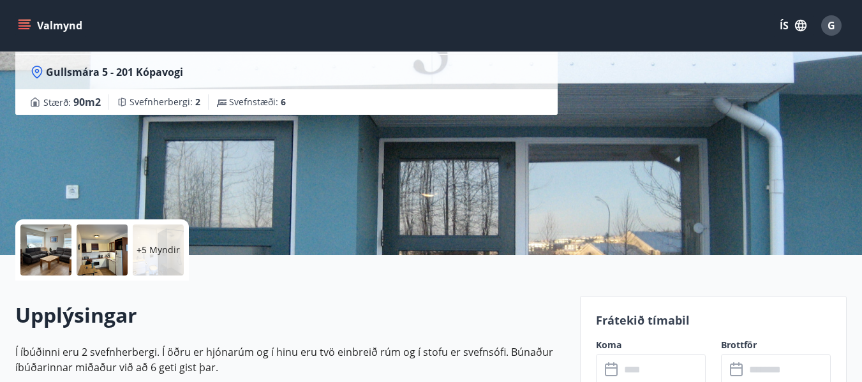
click at [57, 262] on div at bounding box center [45, 250] width 51 height 51
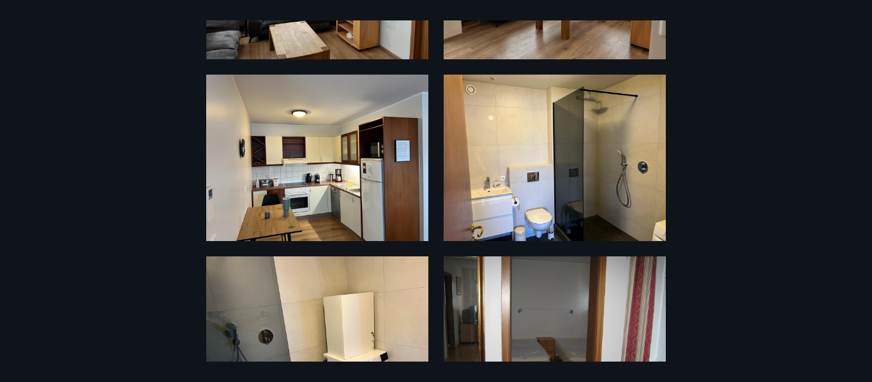
scroll to position [383, 0]
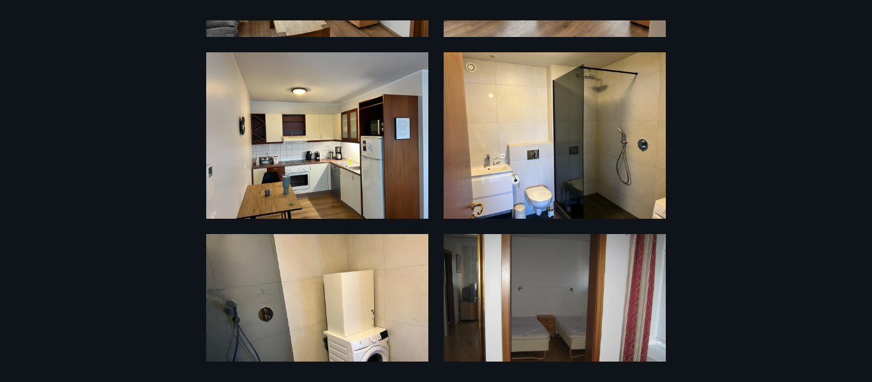
click at [530, 177] on img at bounding box center [554, 135] width 222 height 167
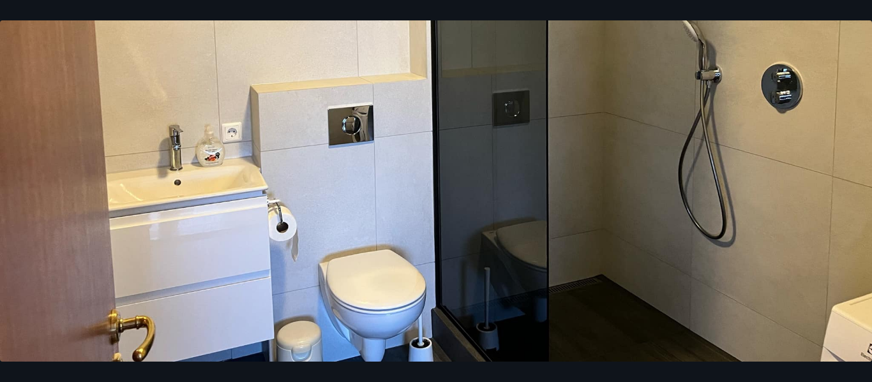
scroll to position [364, 0]
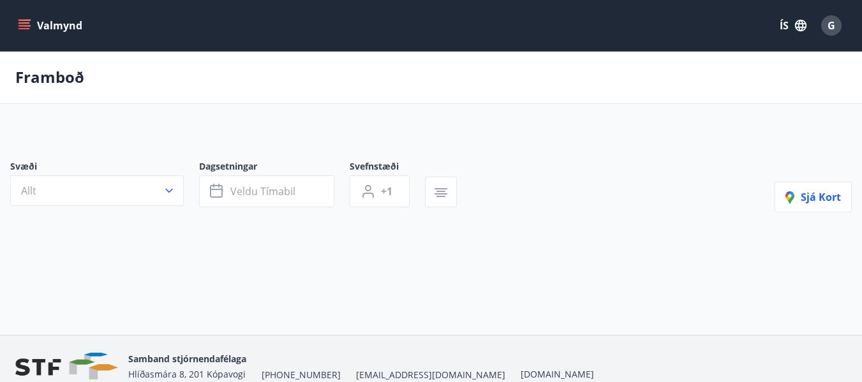
type input "*"
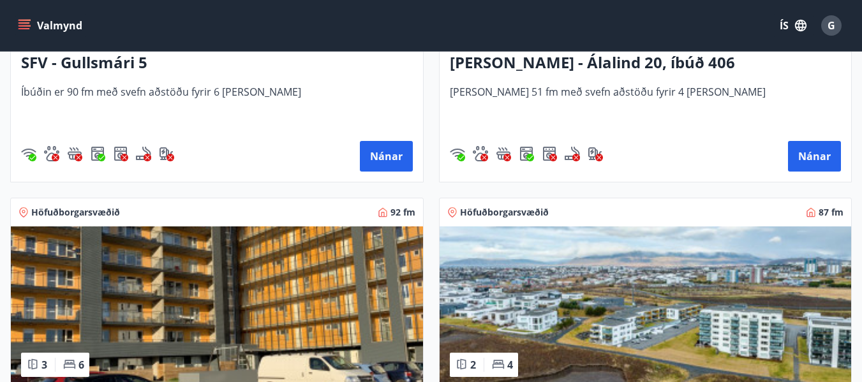
scroll to position [1149, 0]
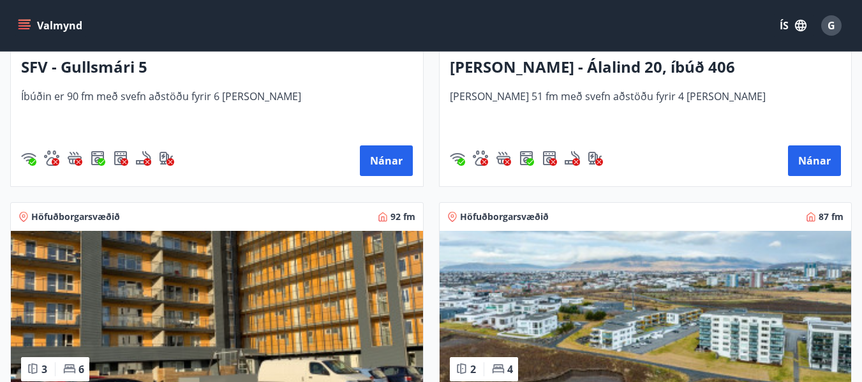
click at [307, 269] on img at bounding box center [217, 311] width 412 height 161
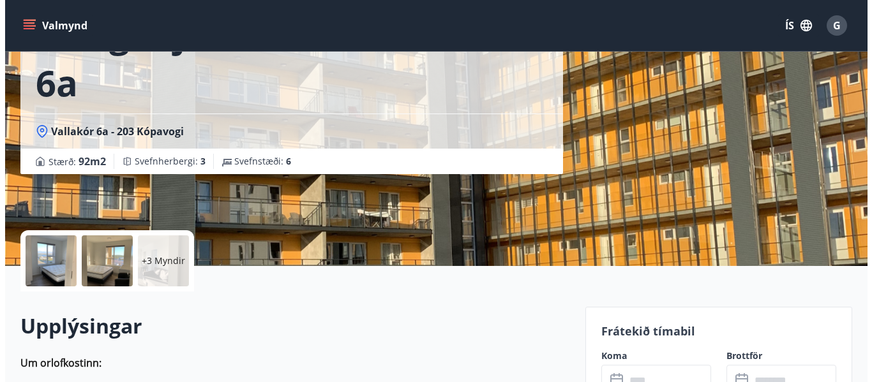
scroll to position [128, 0]
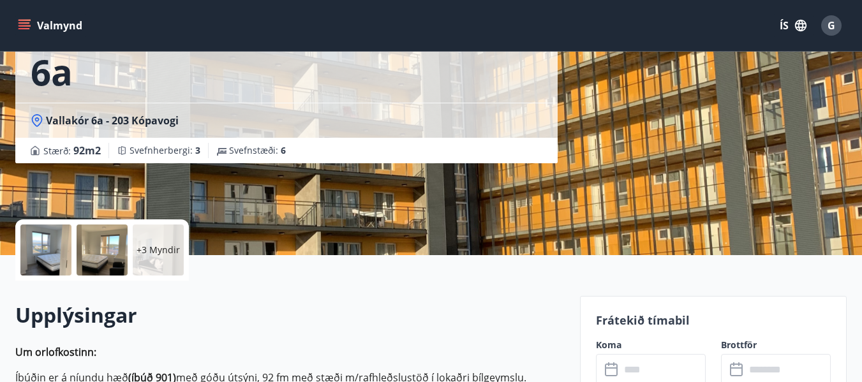
click at [48, 251] on div at bounding box center [45, 250] width 51 height 51
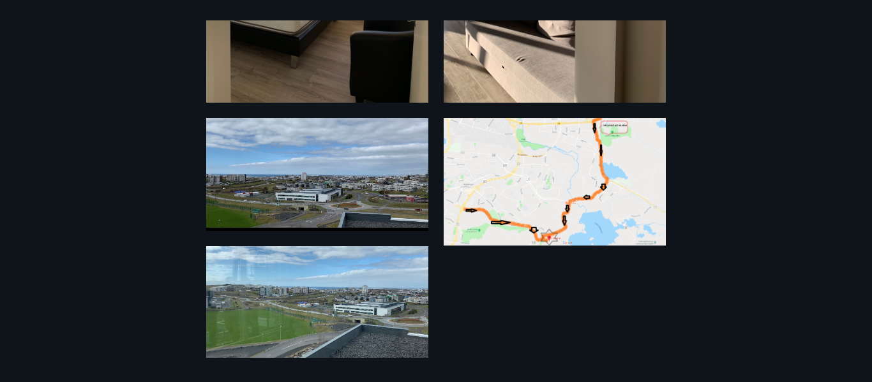
scroll to position [375, 0]
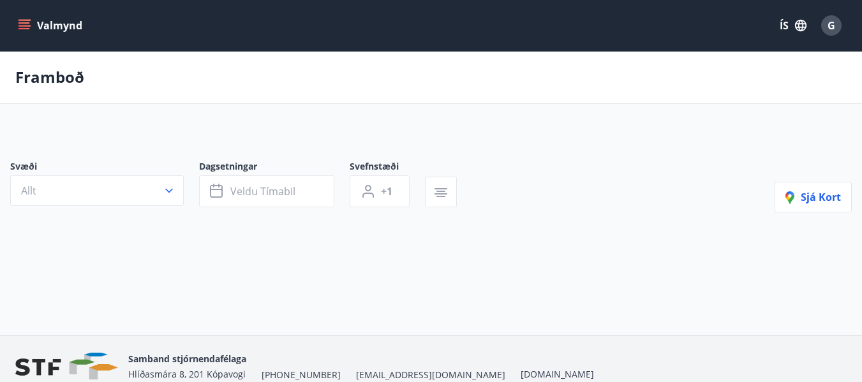
type input "*"
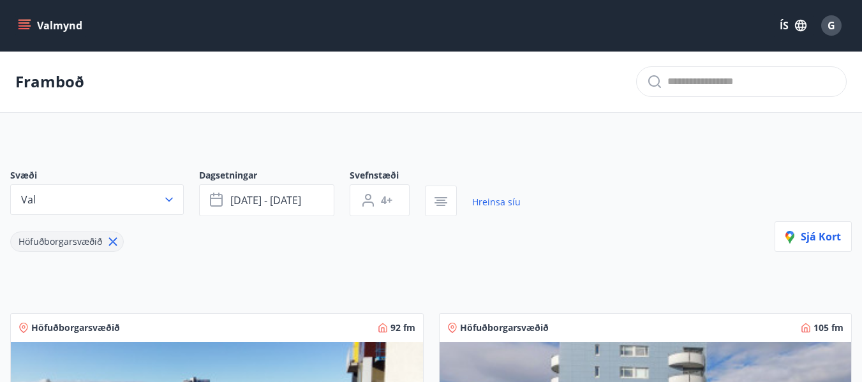
scroll to position [255, 0]
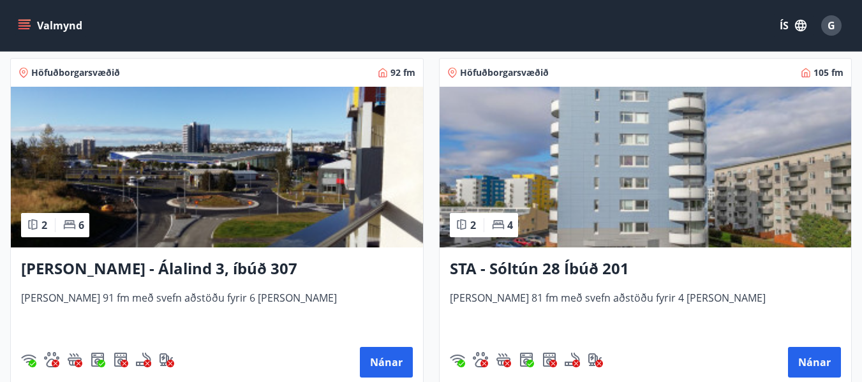
click at [184, 169] on img at bounding box center [217, 167] width 412 height 161
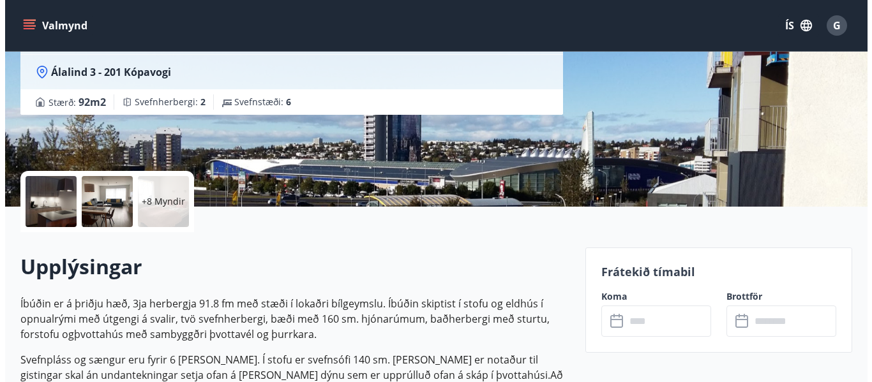
scroll to position [191, 0]
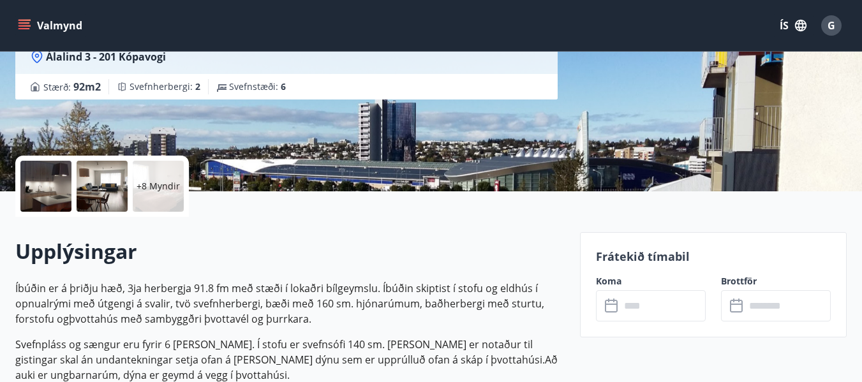
click at [50, 185] on div at bounding box center [45, 186] width 51 height 51
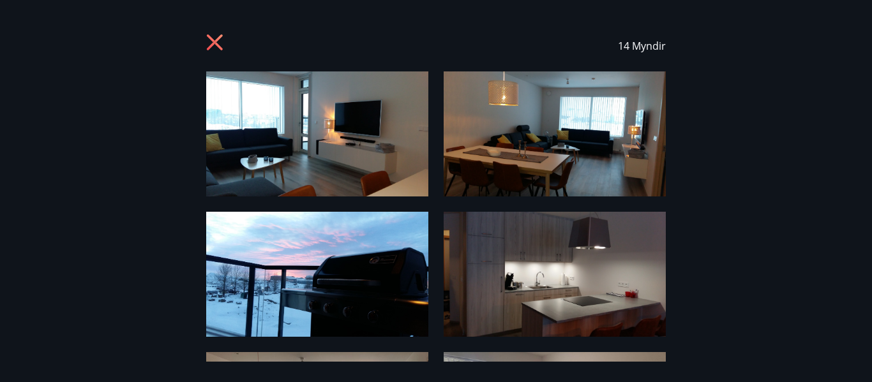
click at [316, 134] on img at bounding box center [317, 133] width 222 height 125
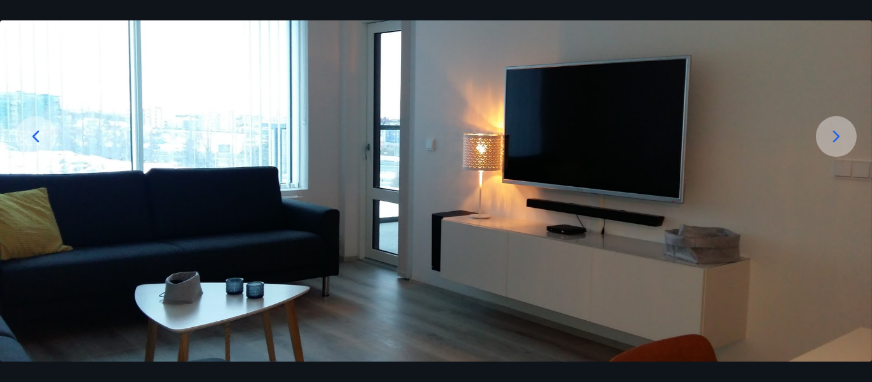
scroll to position [128, 0]
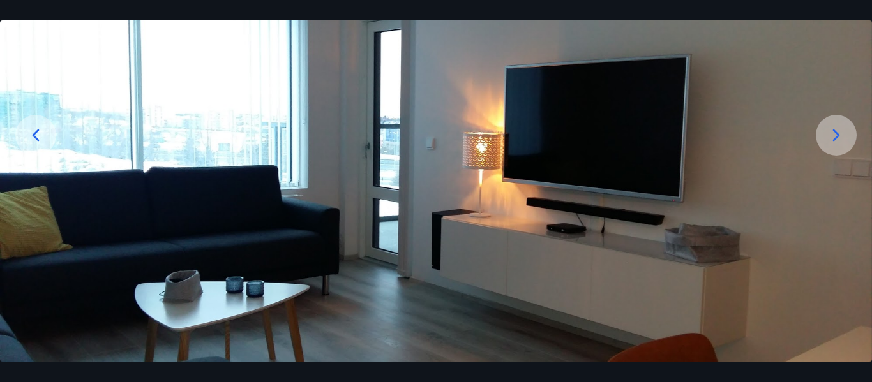
click at [839, 130] on icon at bounding box center [836, 135] width 20 height 20
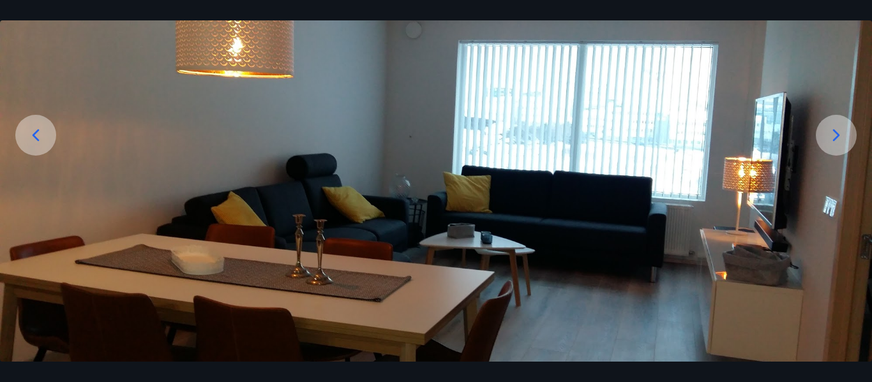
scroll to position [191, 0]
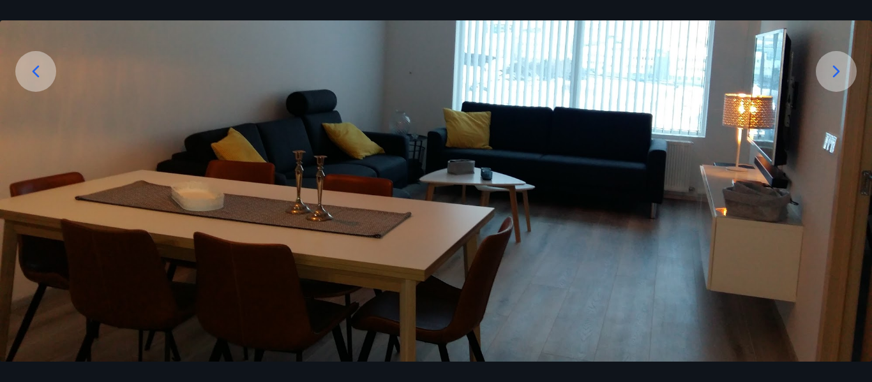
click at [844, 77] on icon at bounding box center [836, 71] width 20 height 20
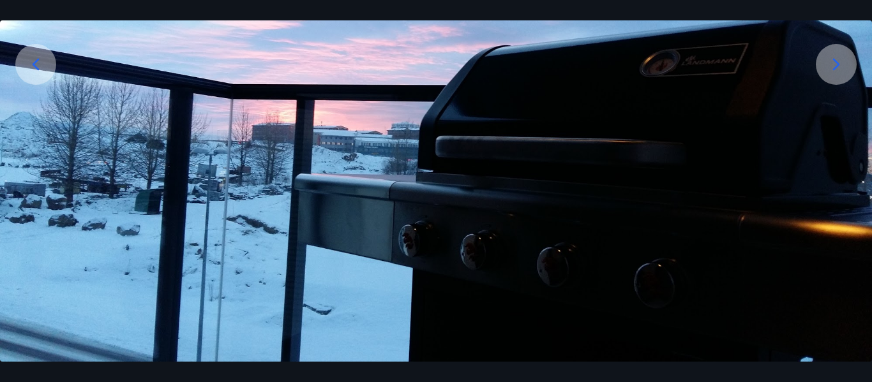
scroll to position [200, 0]
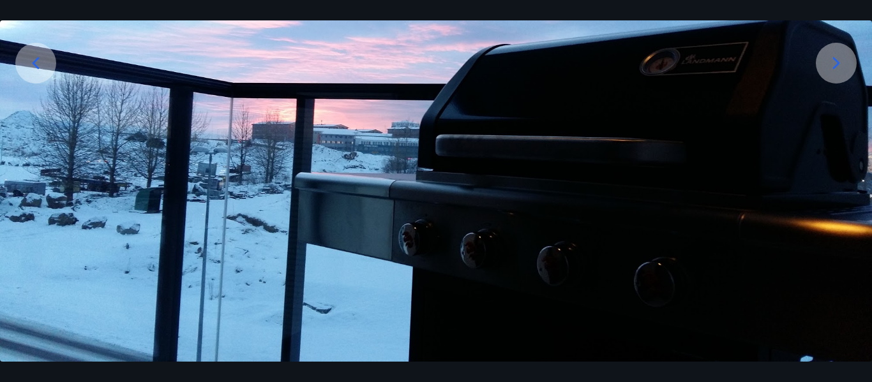
click at [840, 61] on icon at bounding box center [836, 63] width 20 height 20
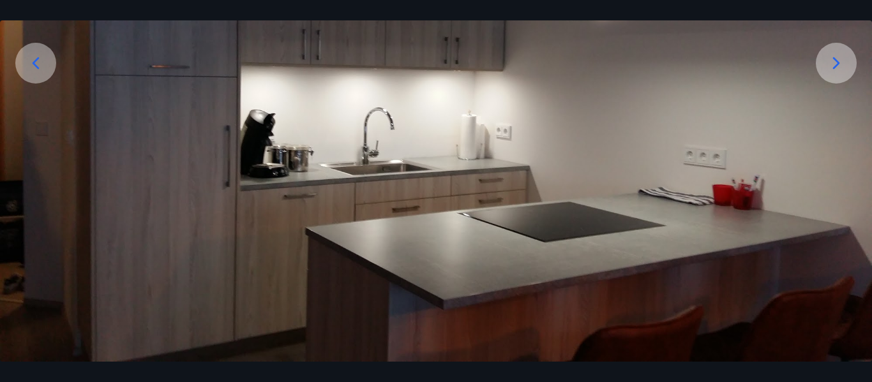
click at [833, 59] on icon at bounding box center [836, 63] width 7 height 12
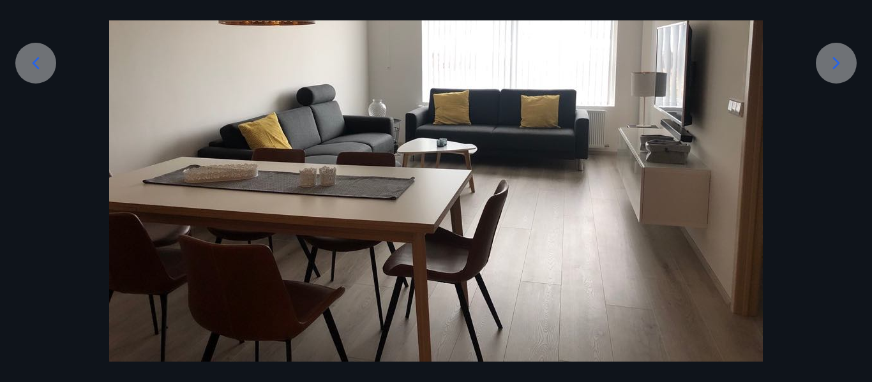
click at [843, 61] on icon at bounding box center [836, 63] width 20 height 20
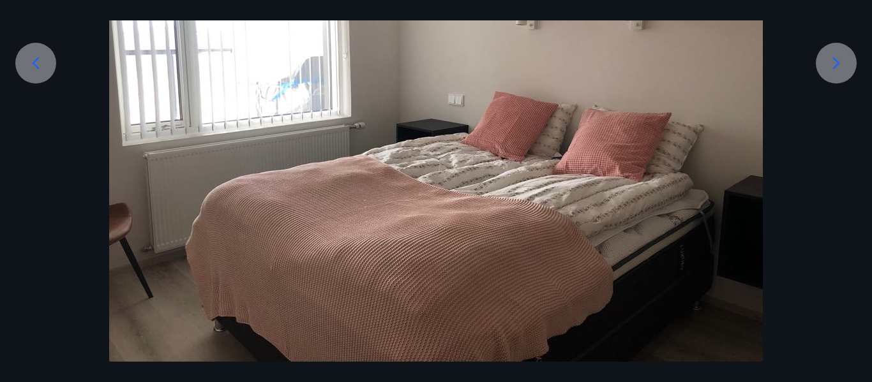
click at [843, 61] on icon at bounding box center [836, 63] width 20 height 20
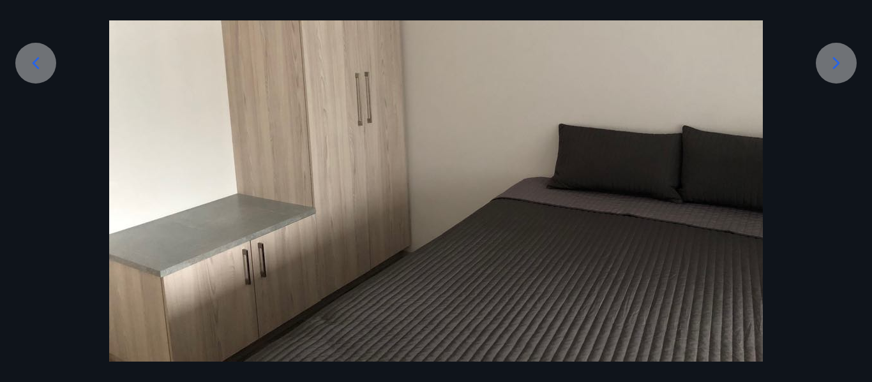
click at [843, 61] on icon at bounding box center [836, 63] width 20 height 20
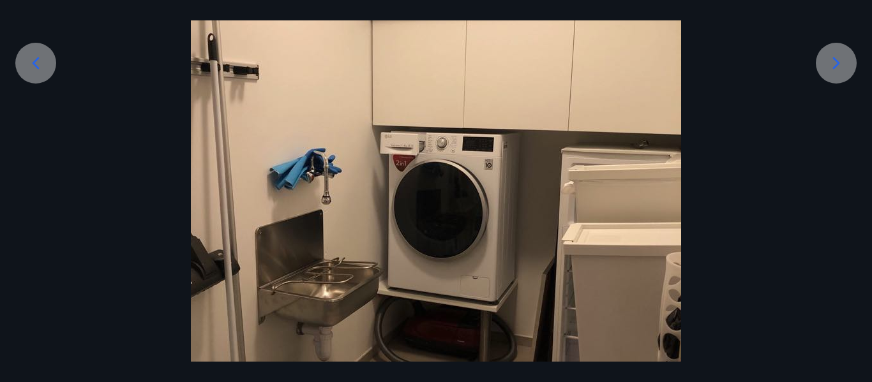
click at [843, 61] on icon at bounding box center [836, 63] width 20 height 20
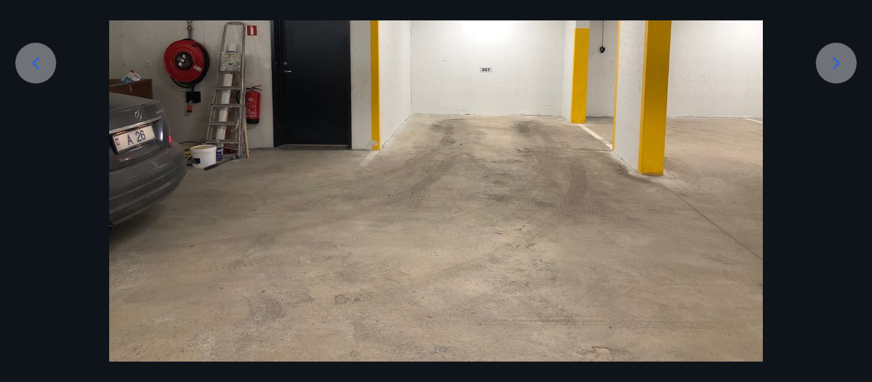
click at [836, 64] on icon at bounding box center [836, 63] width 20 height 20
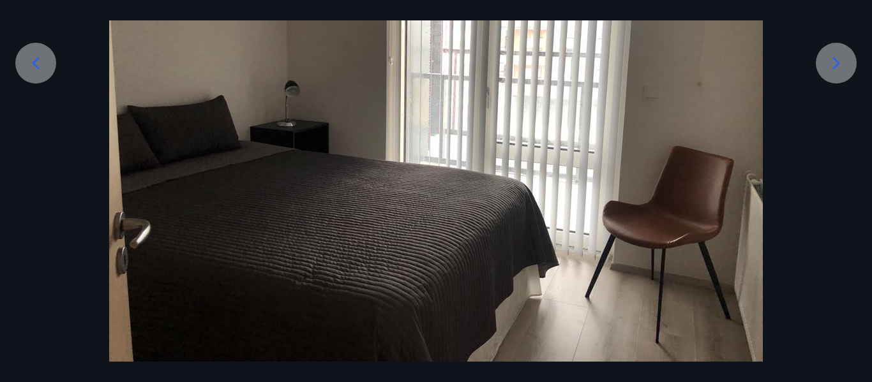
click at [828, 60] on icon at bounding box center [836, 63] width 20 height 20
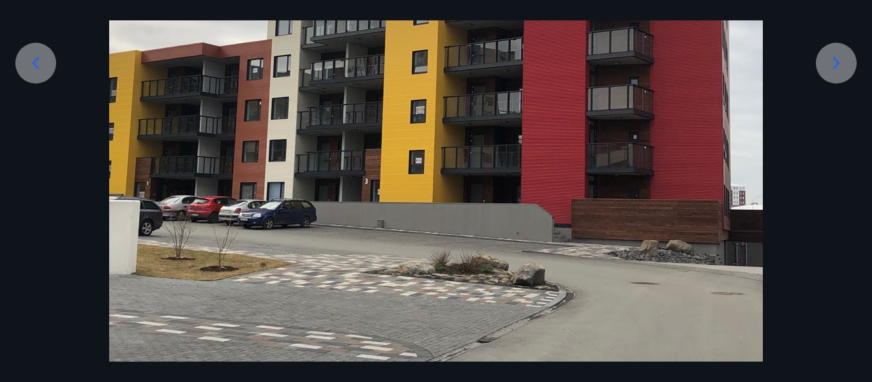
click at [828, 60] on icon at bounding box center [836, 63] width 20 height 20
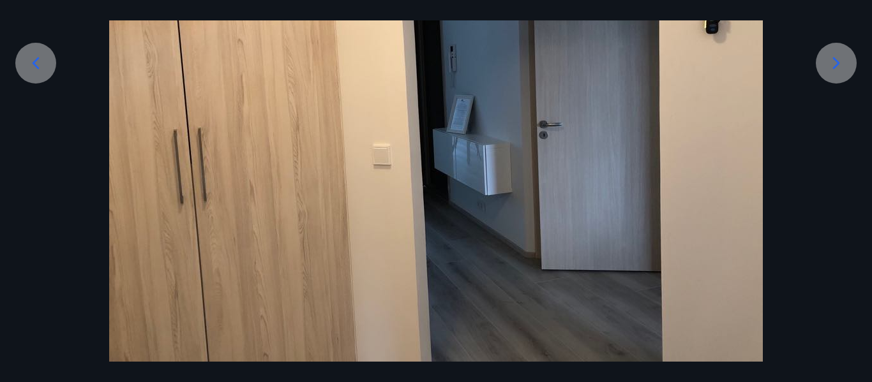
click at [828, 60] on icon at bounding box center [836, 63] width 20 height 20
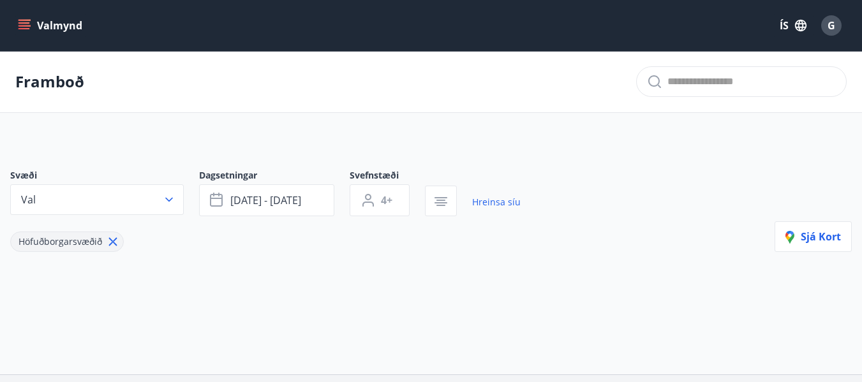
type input "*"
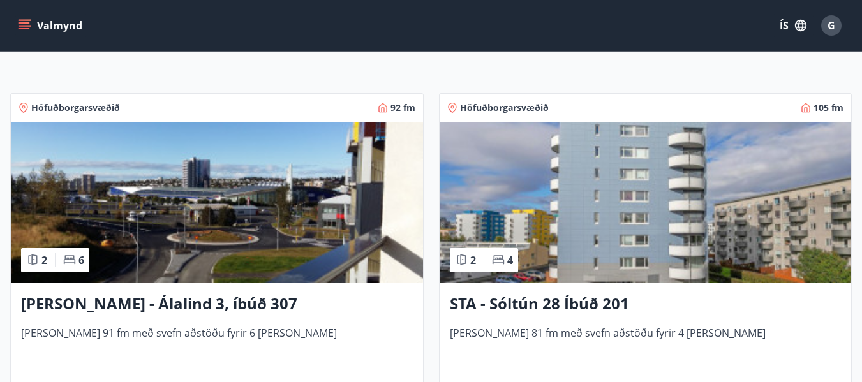
scroll to position [255, 0]
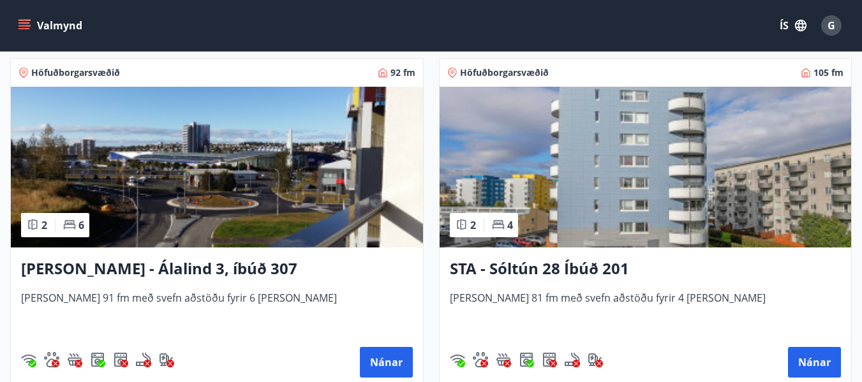
click at [589, 143] on img at bounding box center [646, 167] width 412 height 161
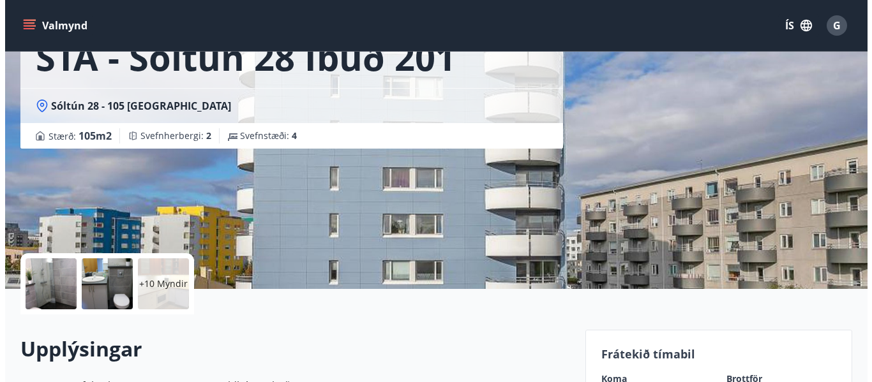
scroll to position [128, 0]
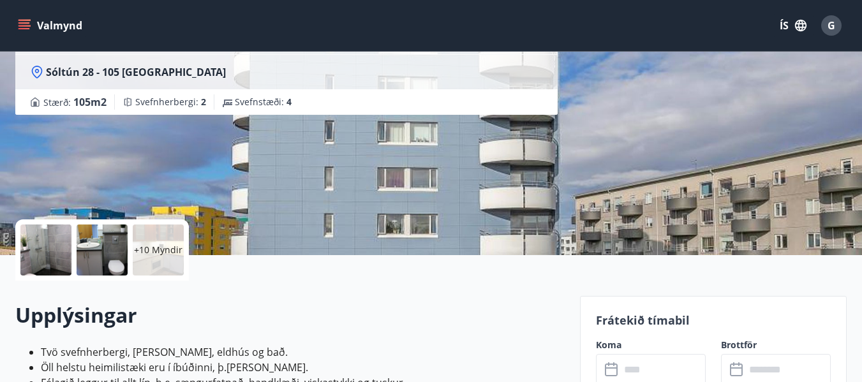
click at [158, 242] on div "+10 Myndir" at bounding box center [158, 250] width 51 height 51
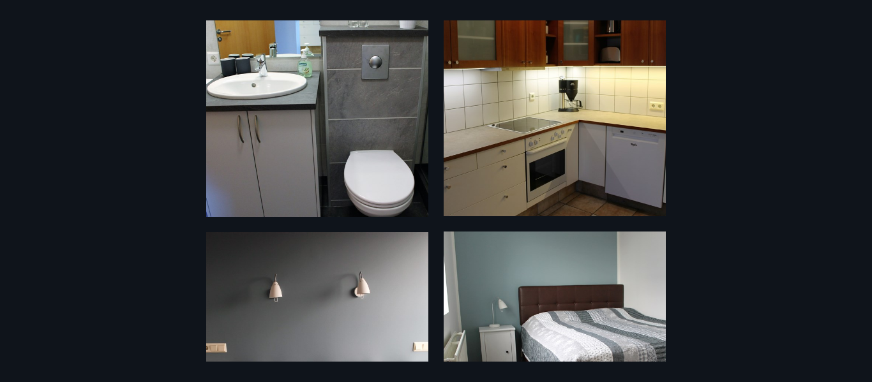
scroll to position [574, 0]
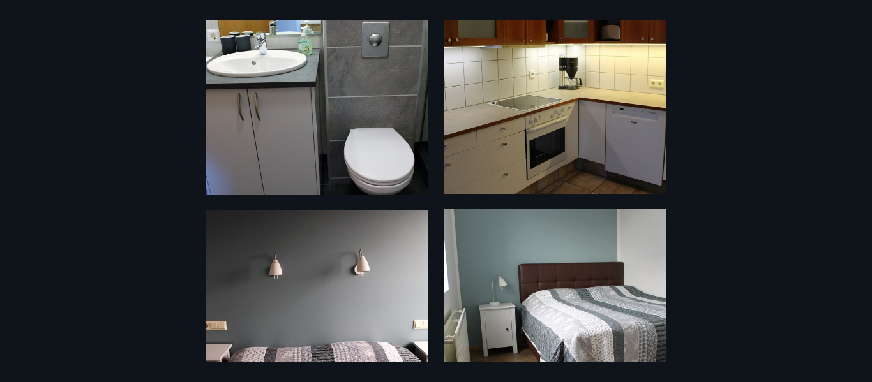
click at [371, 148] on img at bounding box center [317, 84] width 222 height 222
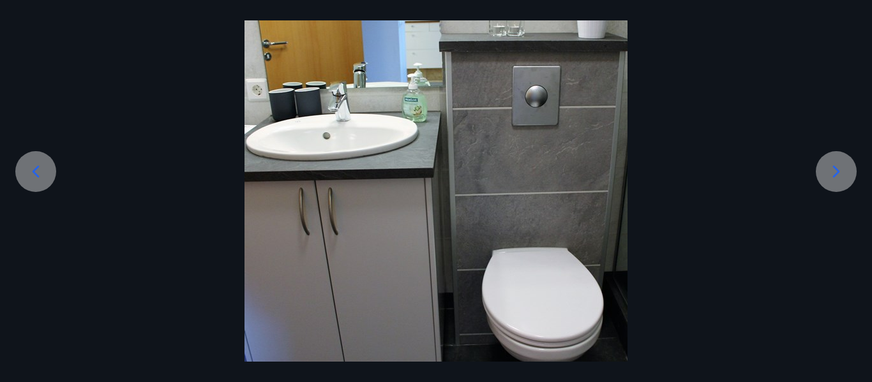
scroll to position [93, 0]
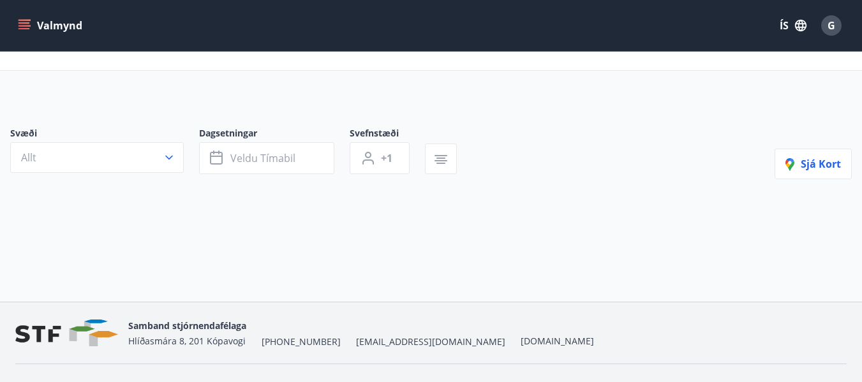
scroll to position [60, 0]
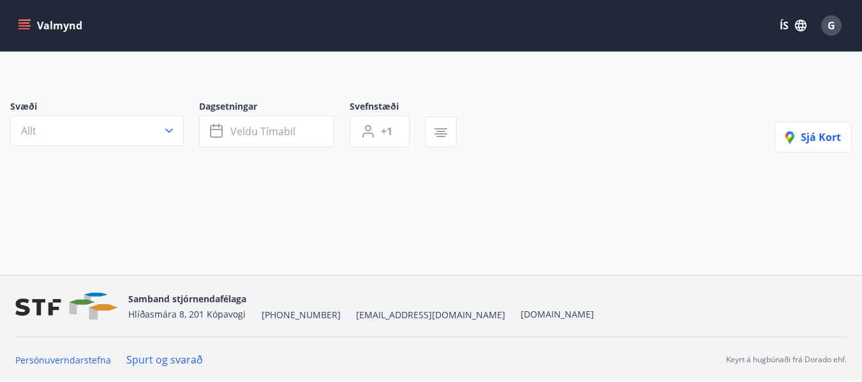
type input "*"
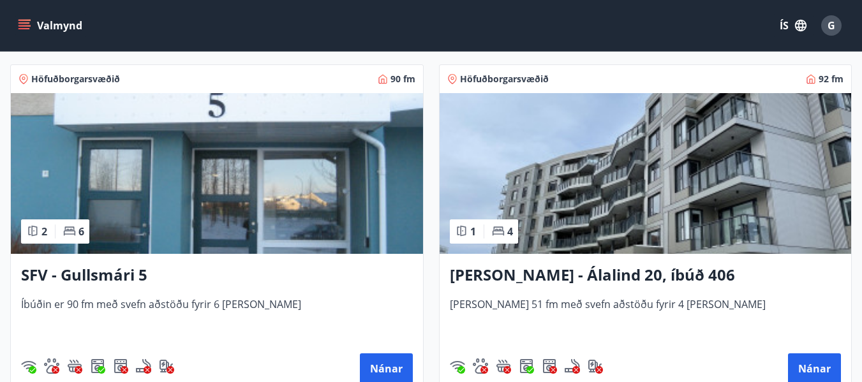
scroll to position [958, 0]
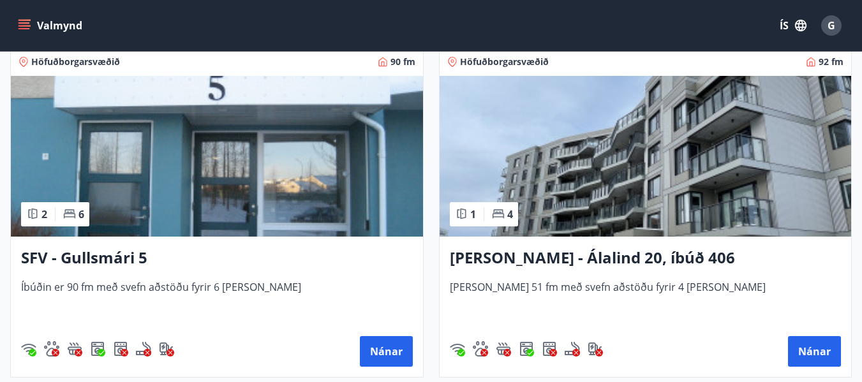
click at [597, 165] on img at bounding box center [646, 156] width 412 height 161
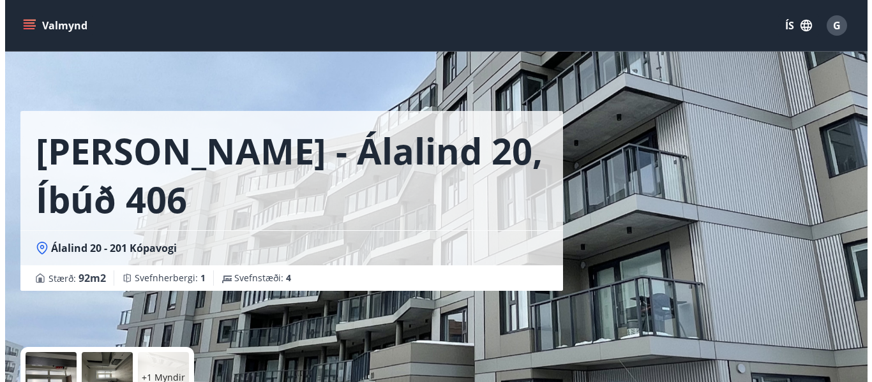
scroll to position [191, 0]
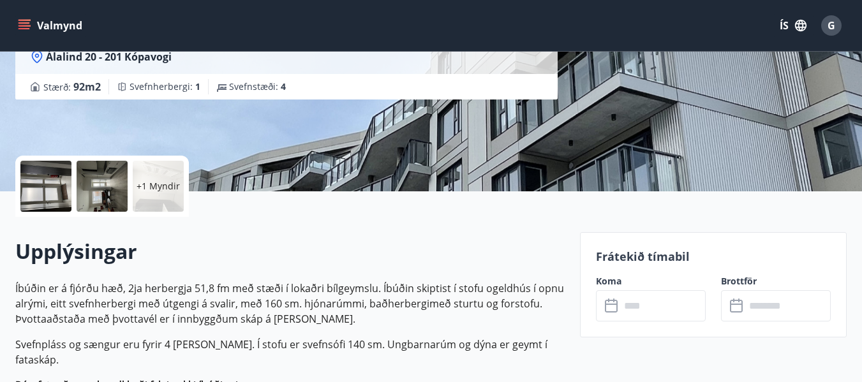
click at [61, 186] on div at bounding box center [45, 186] width 51 height 51
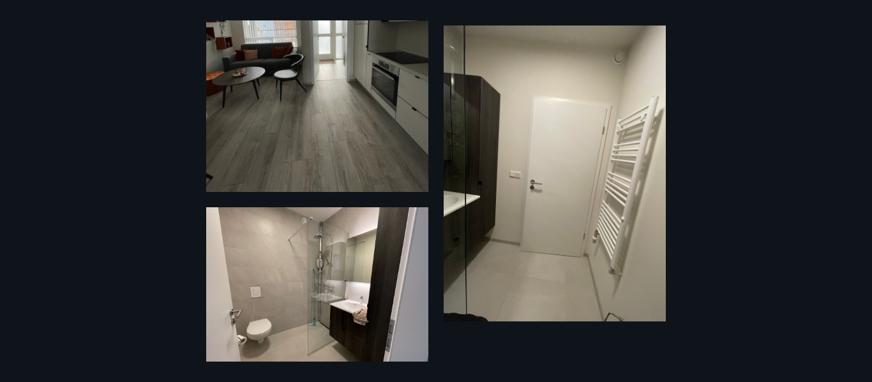
scroll to position [685, 0]
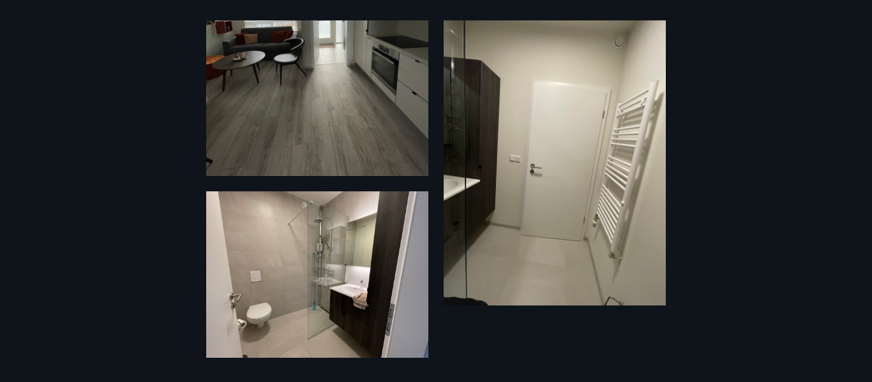
click at [262, 272] on img at bounding box center [317, 274] width 222 height 167
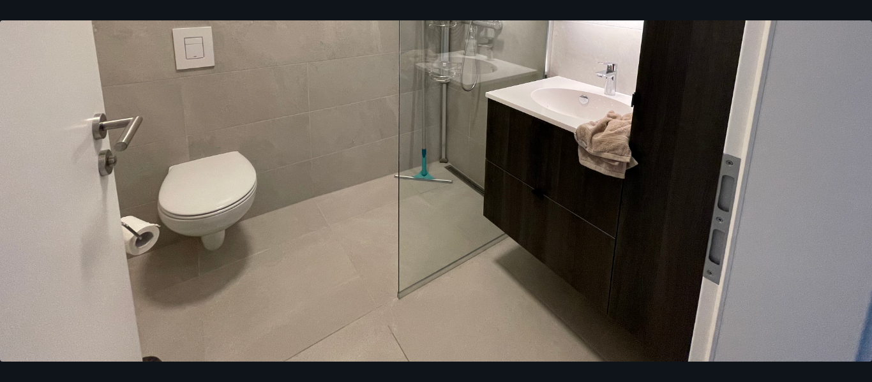
scroll to position [364, 0]
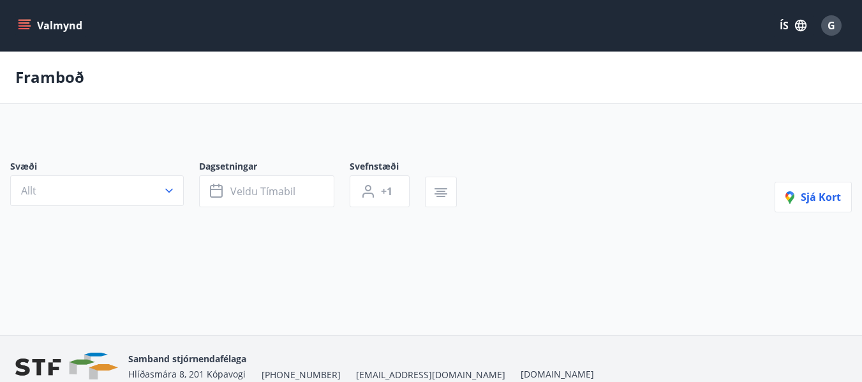
type input "*"
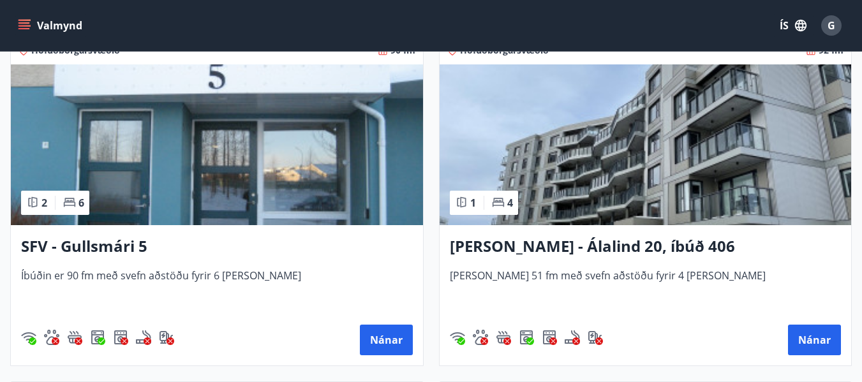
scroll to position [1057, 0]
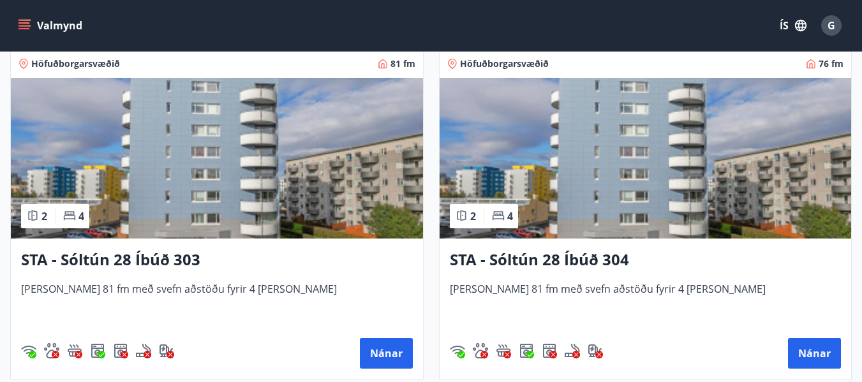
click at [168, 140] on img at bounding box center [217, 158] width 412 height 161
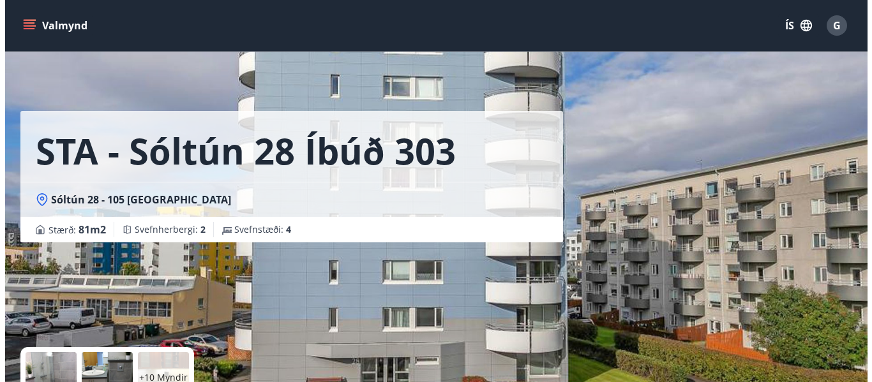
scroll to position [64, 0]
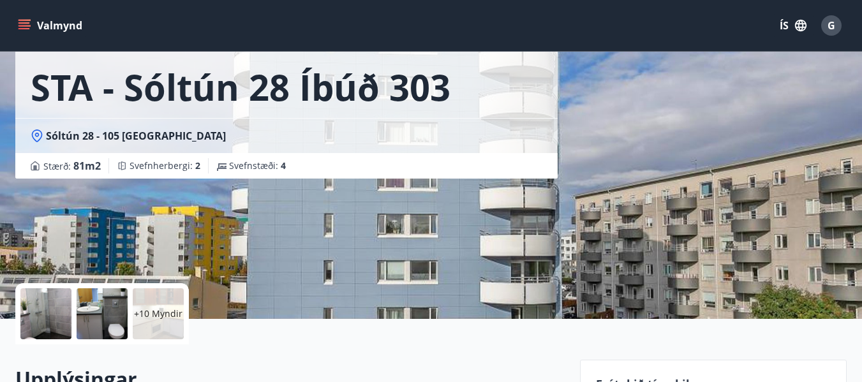
click at [55, 311] on div at bounding box center [45, 313] width 51 height 51
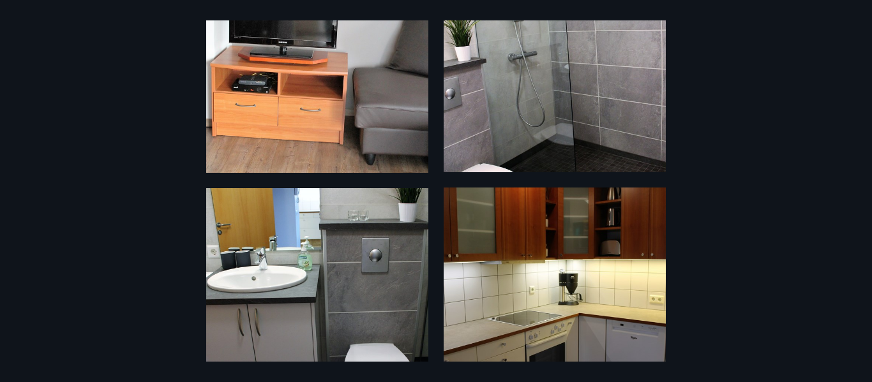
scroll to position [383, 0]
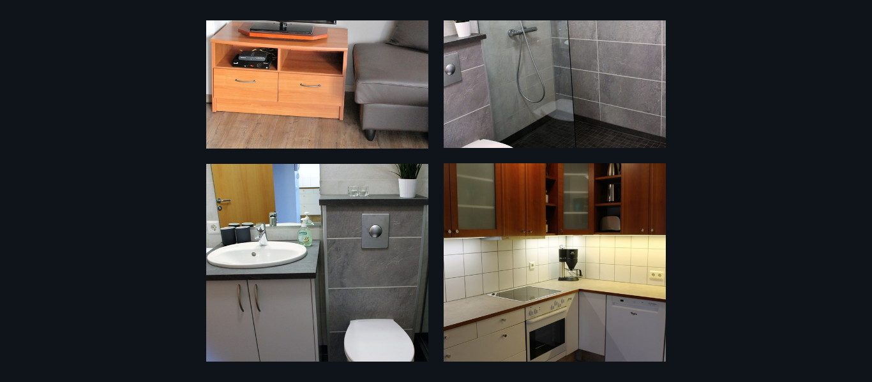
click at [336, 273] on img at bounding box center [317, 275] width 222 height 222
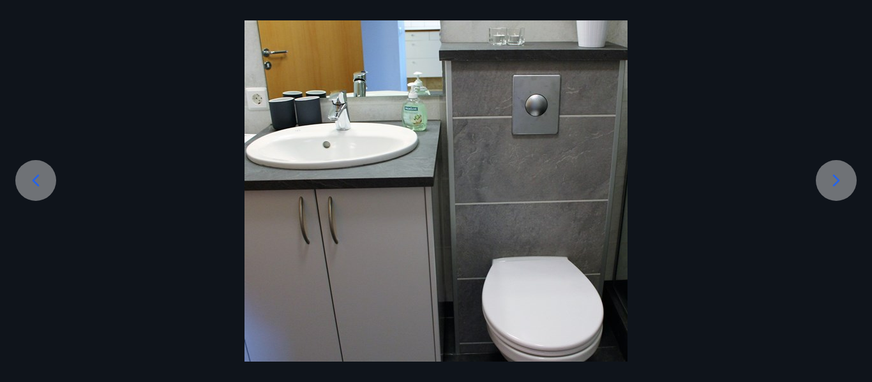
scroll to position [93, 0]
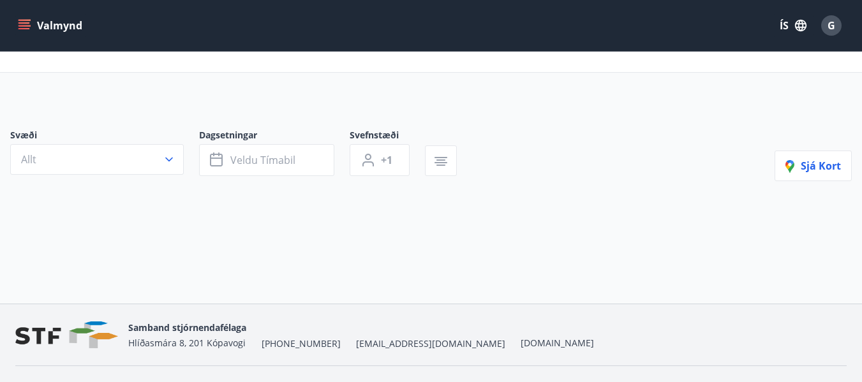
scroll to position [64, 0]
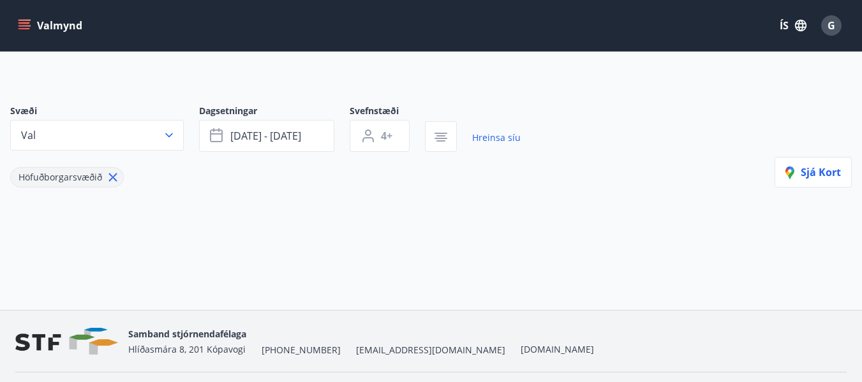
type input "*"
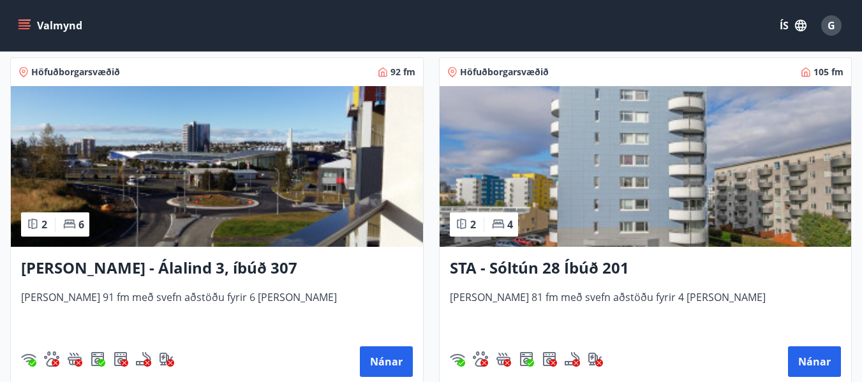
click at [646, 186] on img at bounding box center [646, 166] width 412 height 161
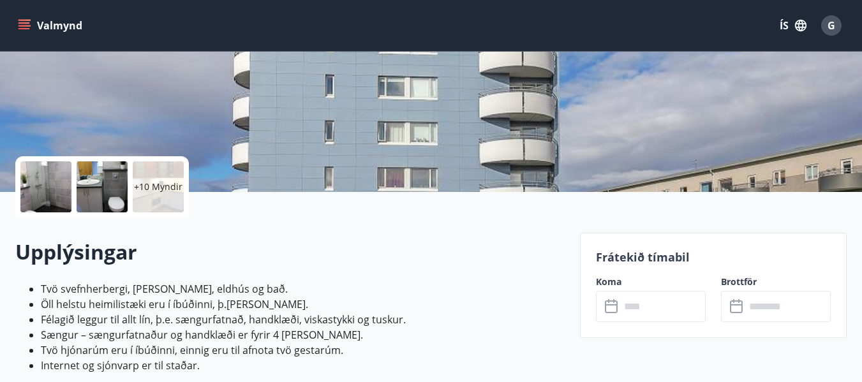
scroll to position [191, 0]
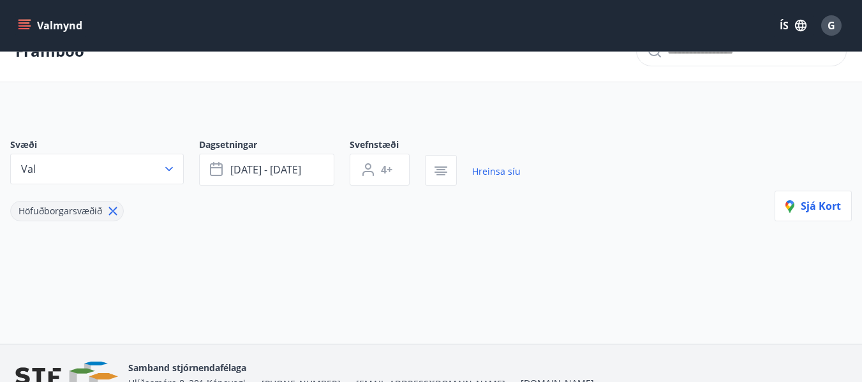
type input "*"
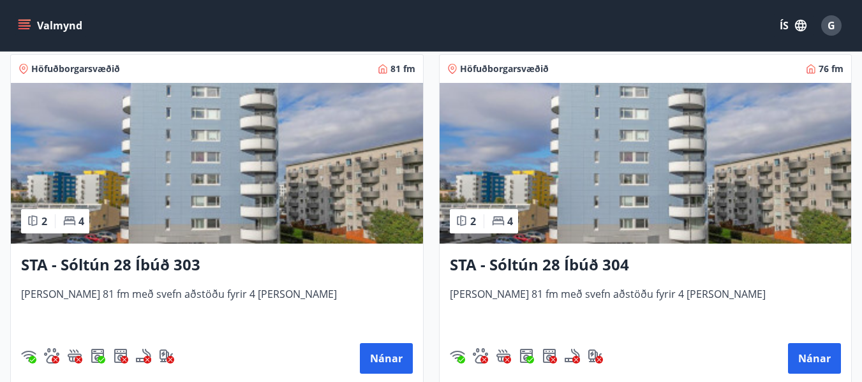
scroll to position [610, 0]
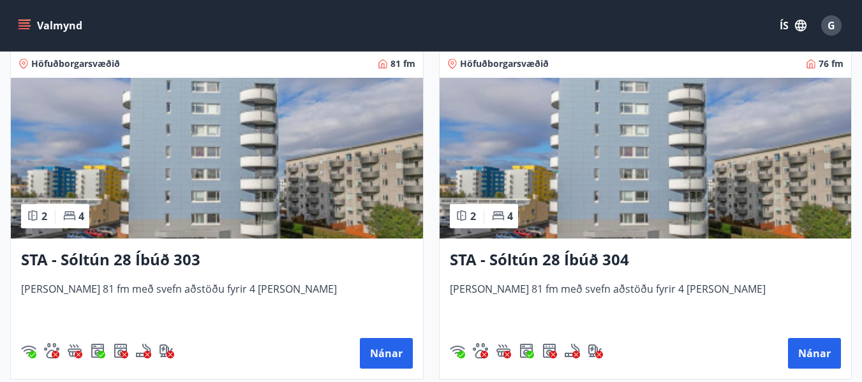
click at [272, 182] on img at bounding box center [217, 158] width 412 height 161
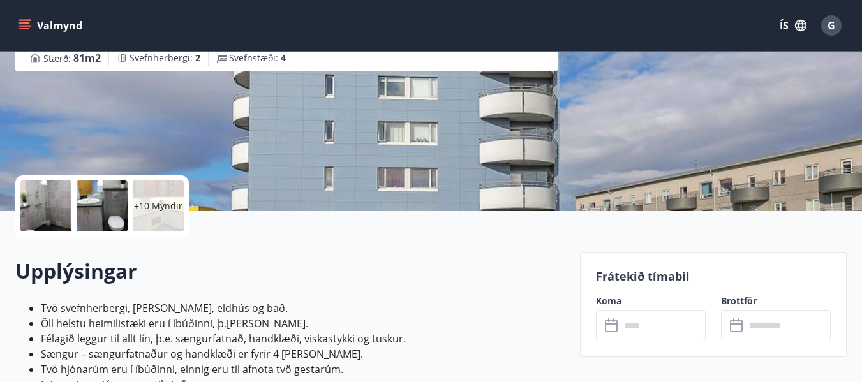
scroll to position [191, 0]
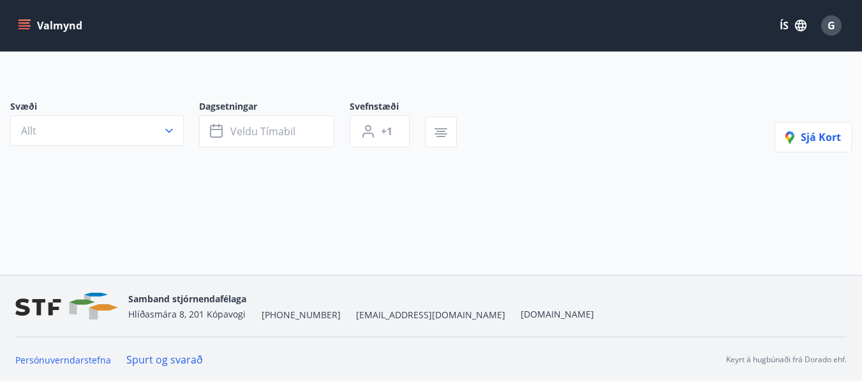
type input "*"
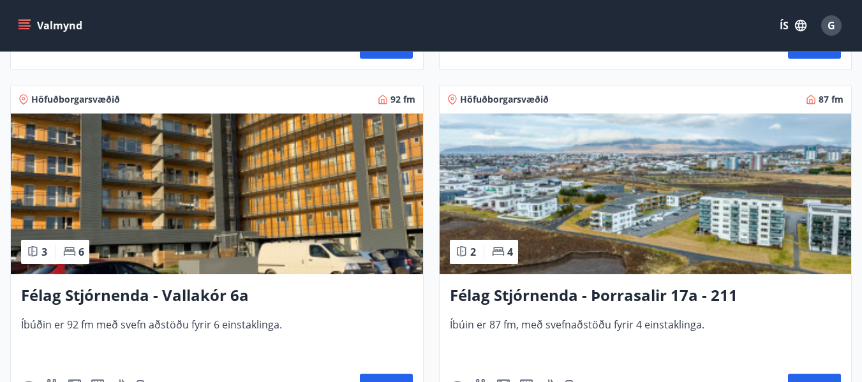
scroll to position [1277, 0]
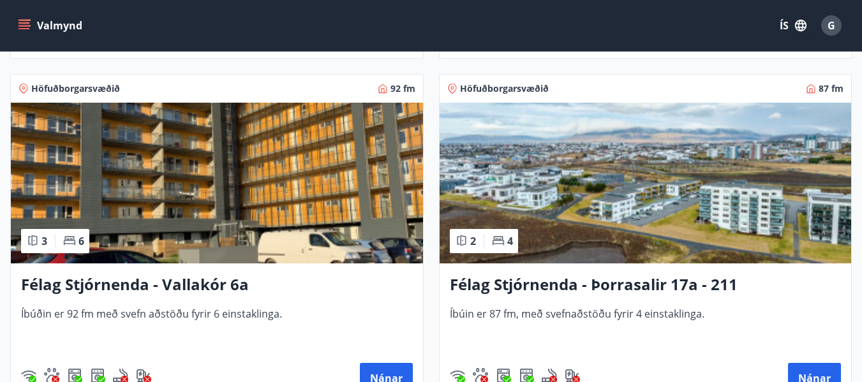
click at [695, 212] on img at bounding box center [646, 183] width 412 height 161
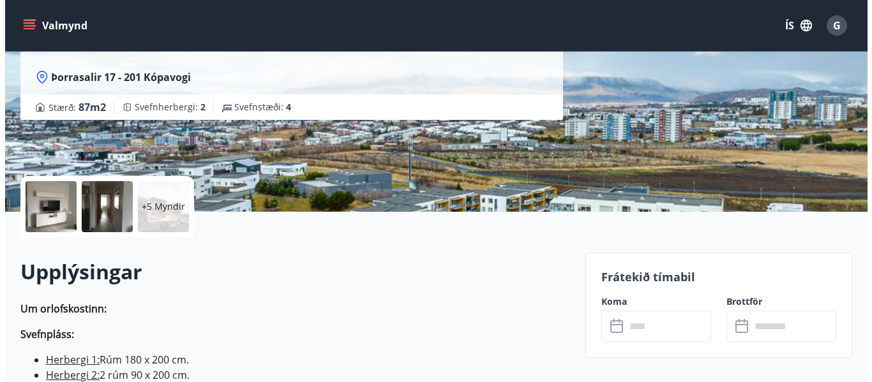
scroll to position [191, 0]
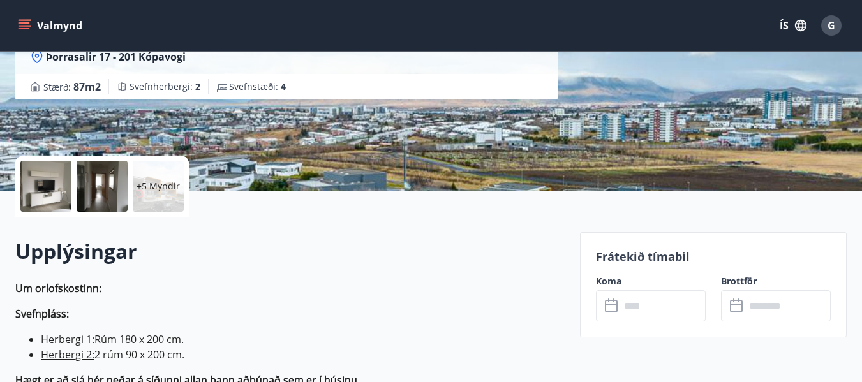
click at [46, 187] on div at bounding box center [45, 186] width 51 height 51
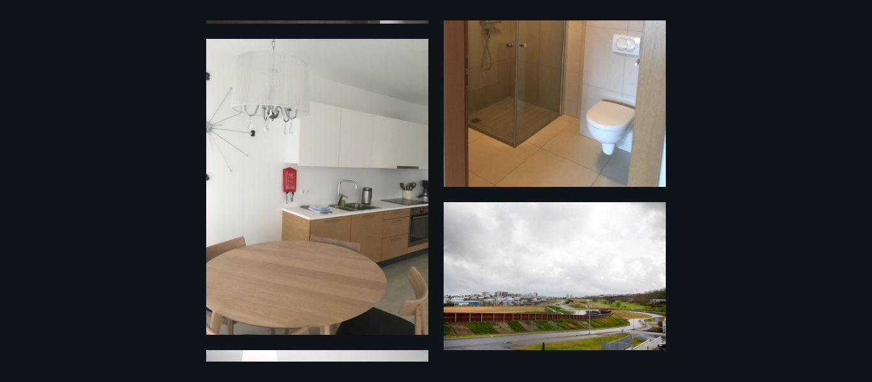
scroll to position [903, 0]
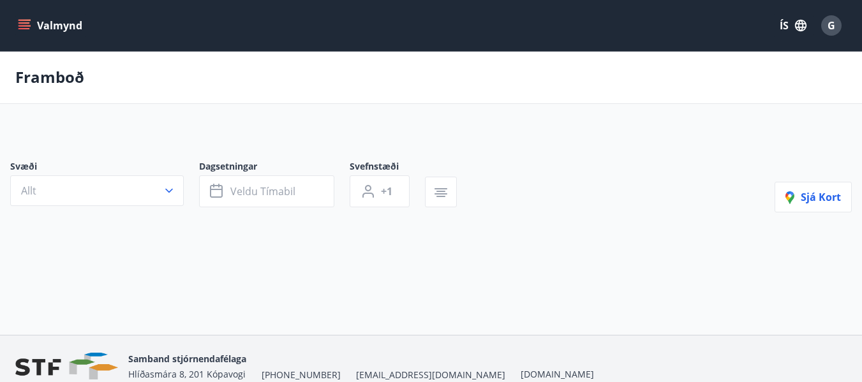
type input "*"
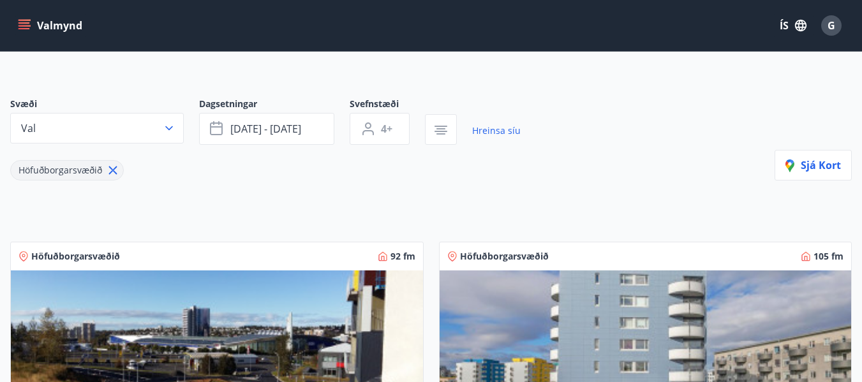
scroll to position [191, 0]
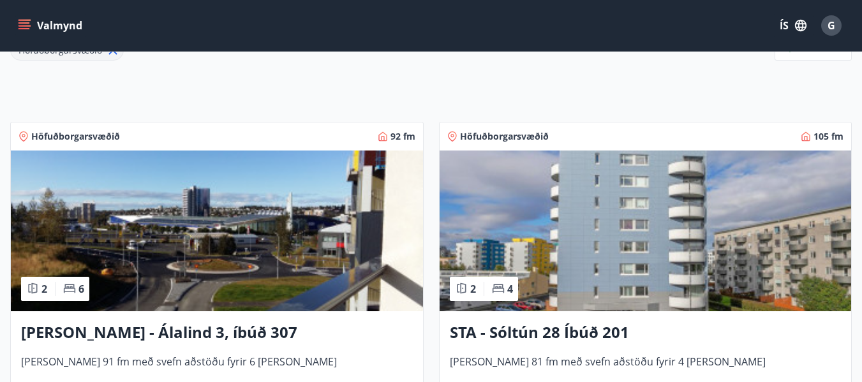
click at [226, 248] on img at bounding box center [217, 231] width 412 height 161
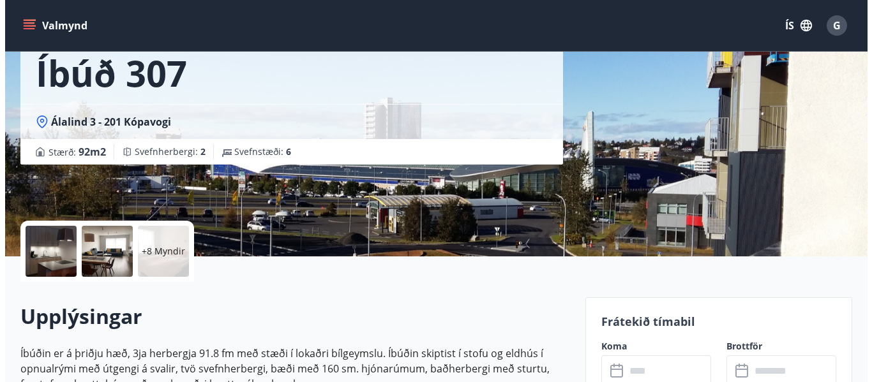
scroll to position [128, 0]
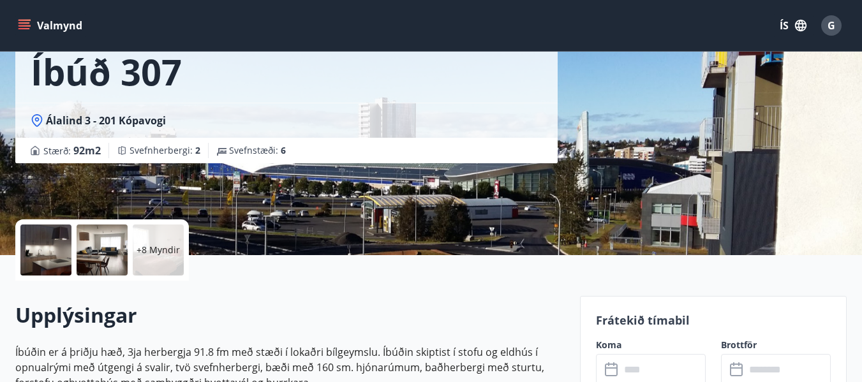
click at [43, 249] on div at bounding box center [45, 250] width 51 height 51
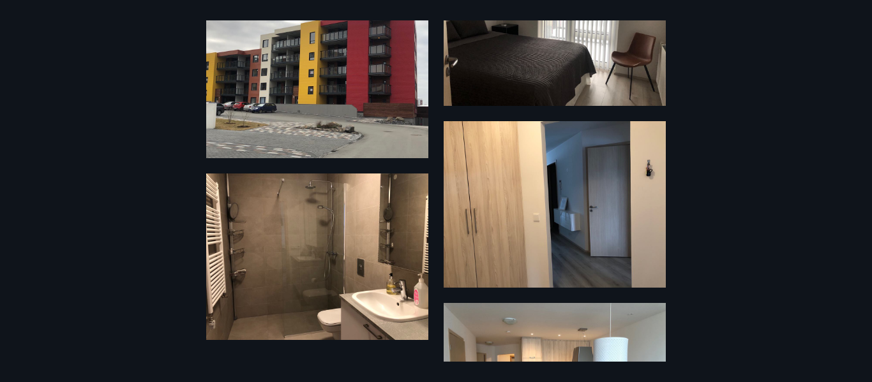
scroll to position [1018, 0]
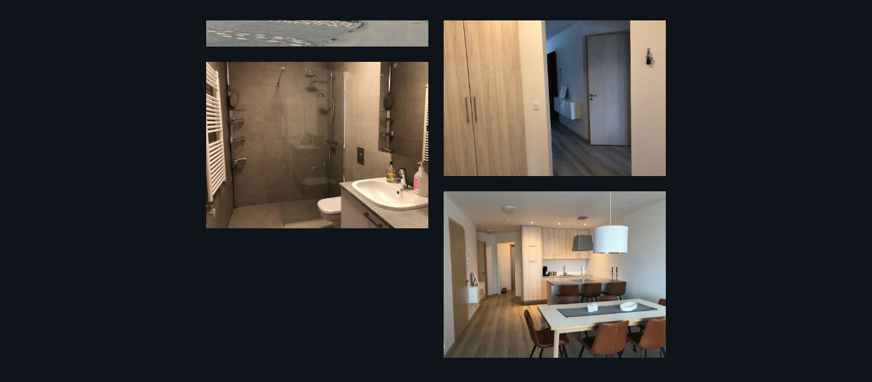
click at [343, 176] on img at bounding box center [317, 145] width 222 height 167
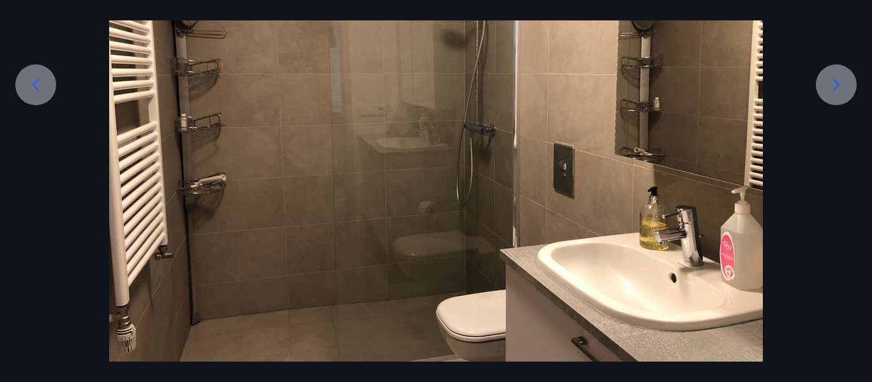
scroll to position [200, 0]
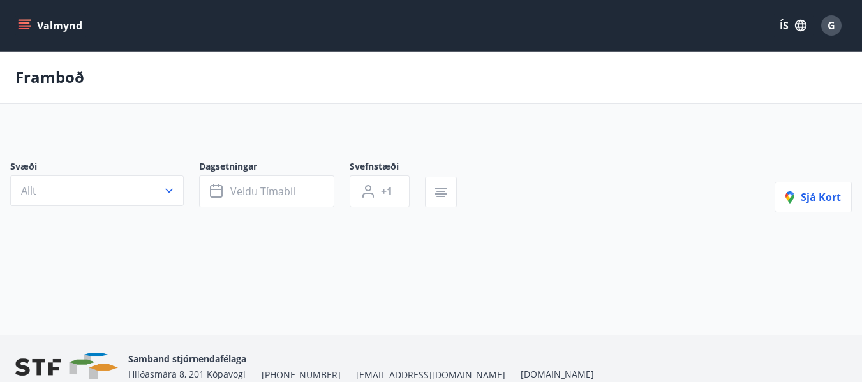
type input "*"
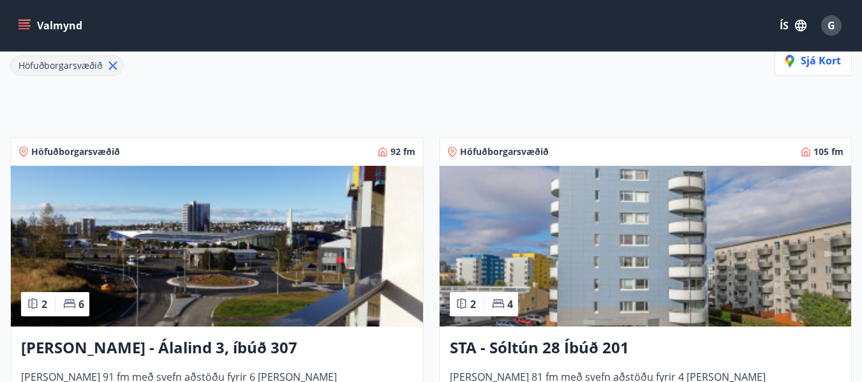
scroll to position [319, 0]
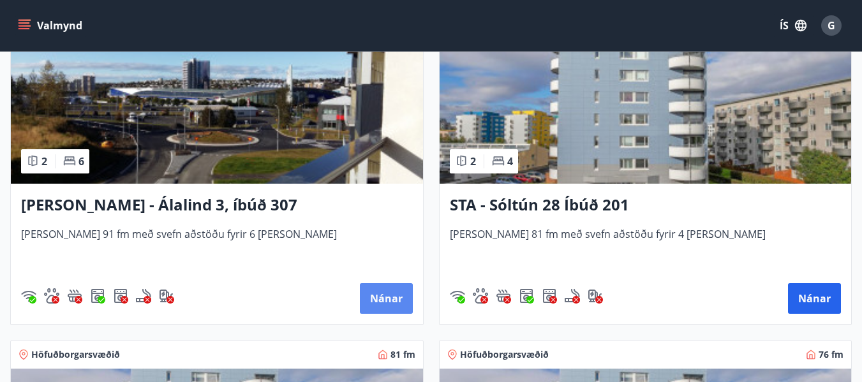
click at [394, 302] on button "Nánar" at bounding box center [386, 298] width 53 height 31
